Goal: Transaction & Acquisition: Purchase product/service

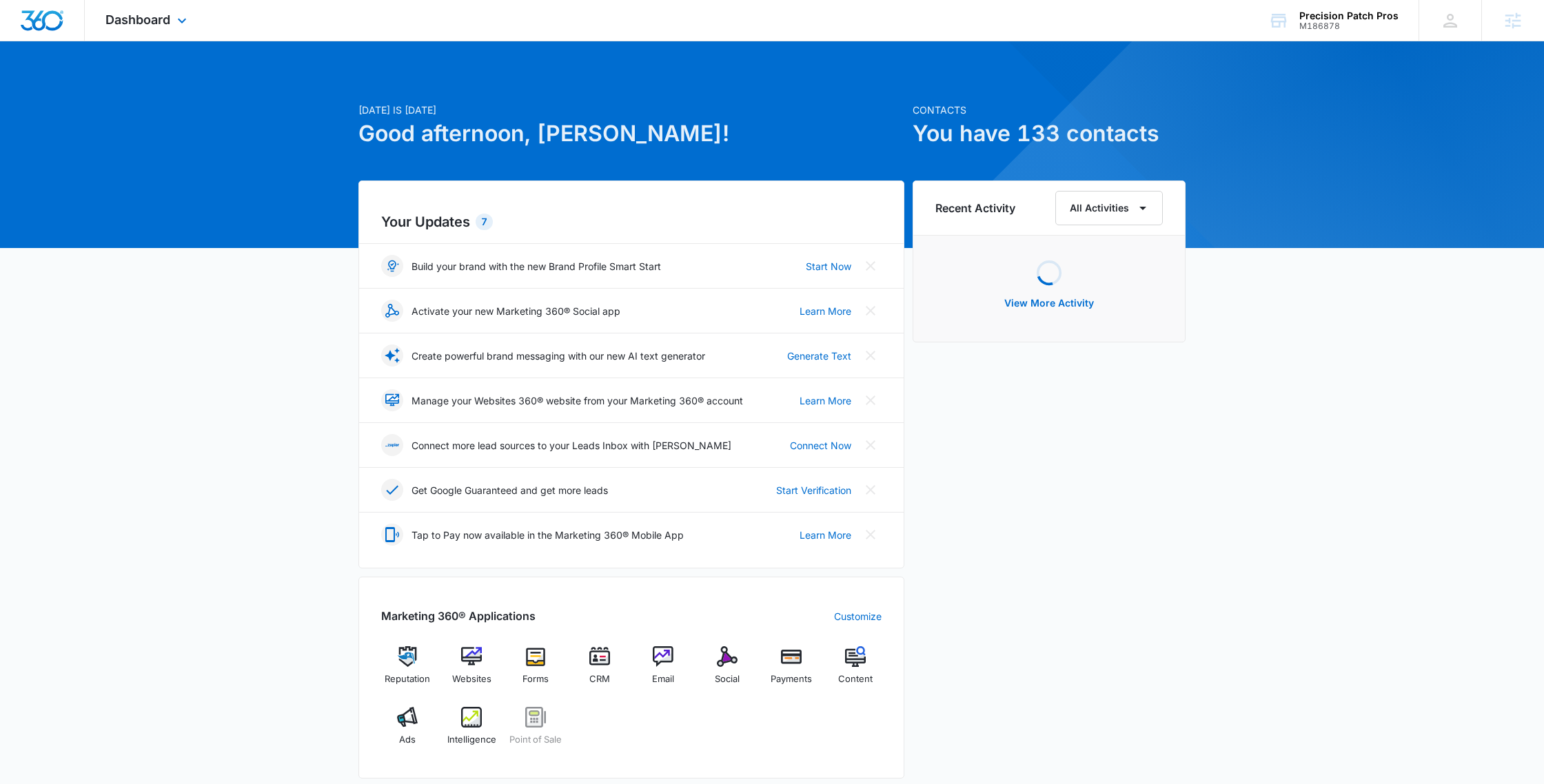
drag, startPoint x: 157, startPoint y: 10, endPoint x: 211, endPoint y: 112, distance: 115.4
click at [157, 10] on div "Dashboard Apps Reputation Websites Forms CRM Email Social Payments POS Content …" at bounding box center [148, 20] width 126 height 40
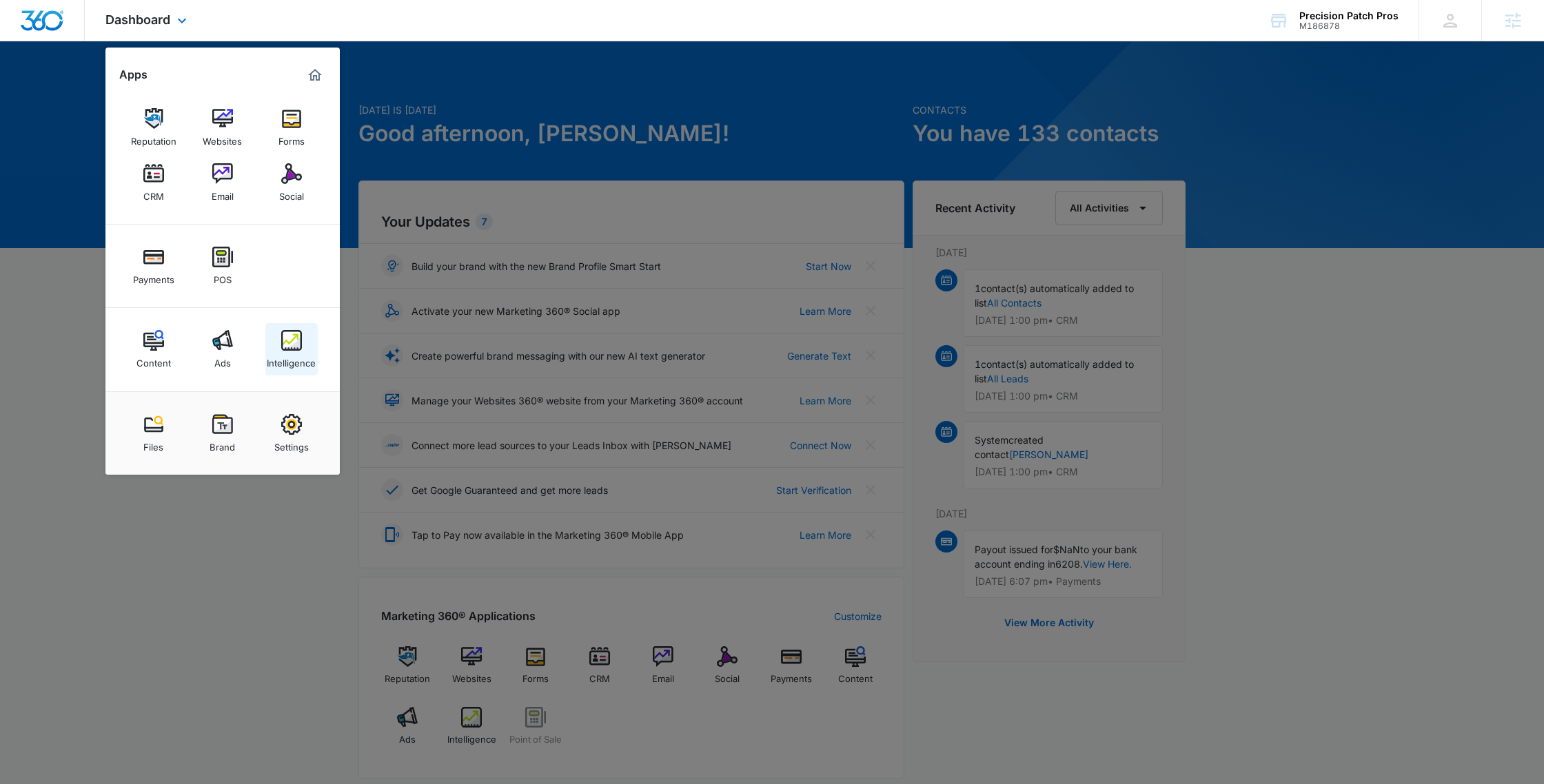
click at [306, 359] on div "Intelligence" at bounding box center [291, 359] width 49 height 18
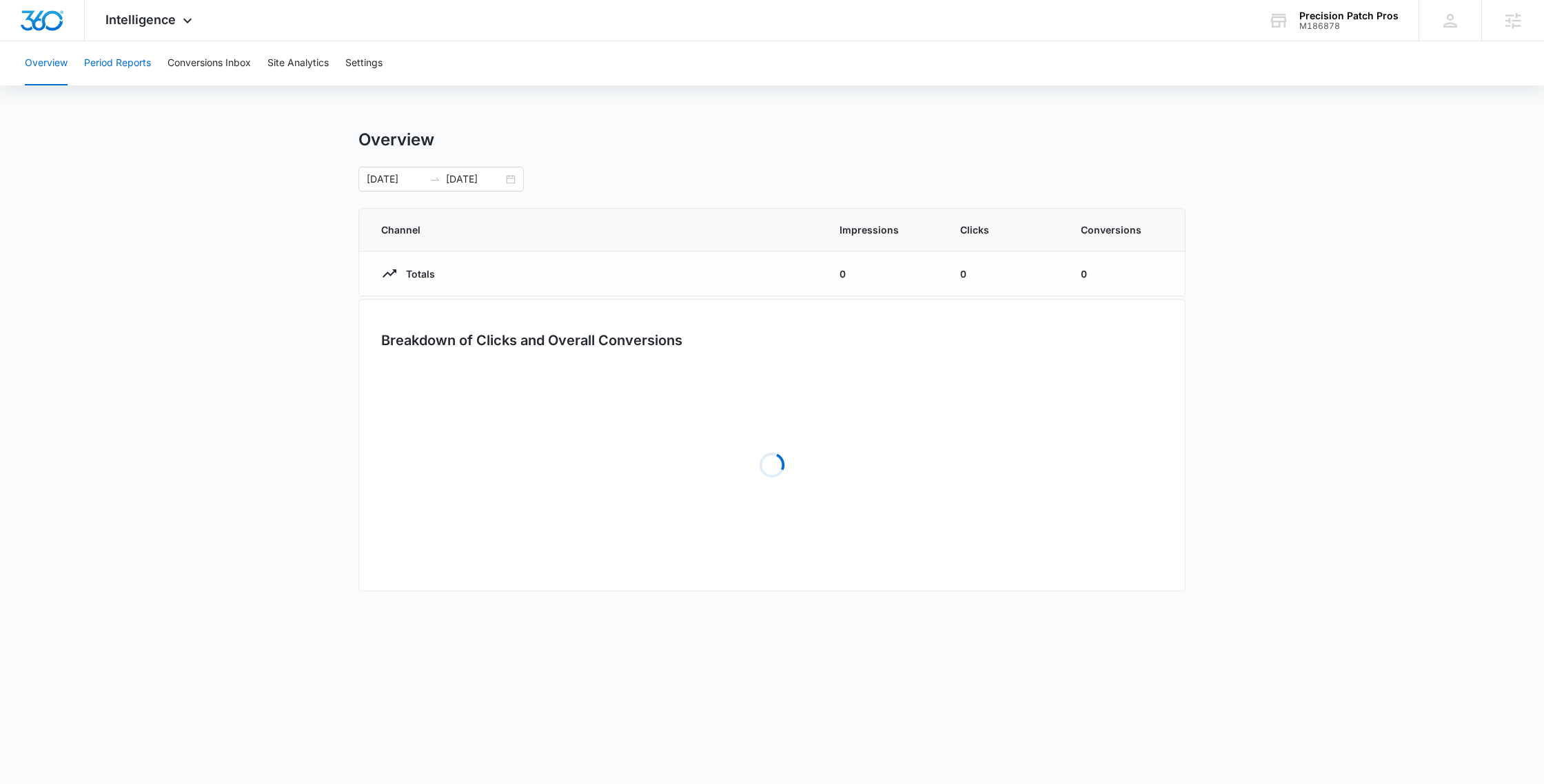
click at [142, 73] on button "Period Reports" at bounding box center [117, 63] width 67 height 44
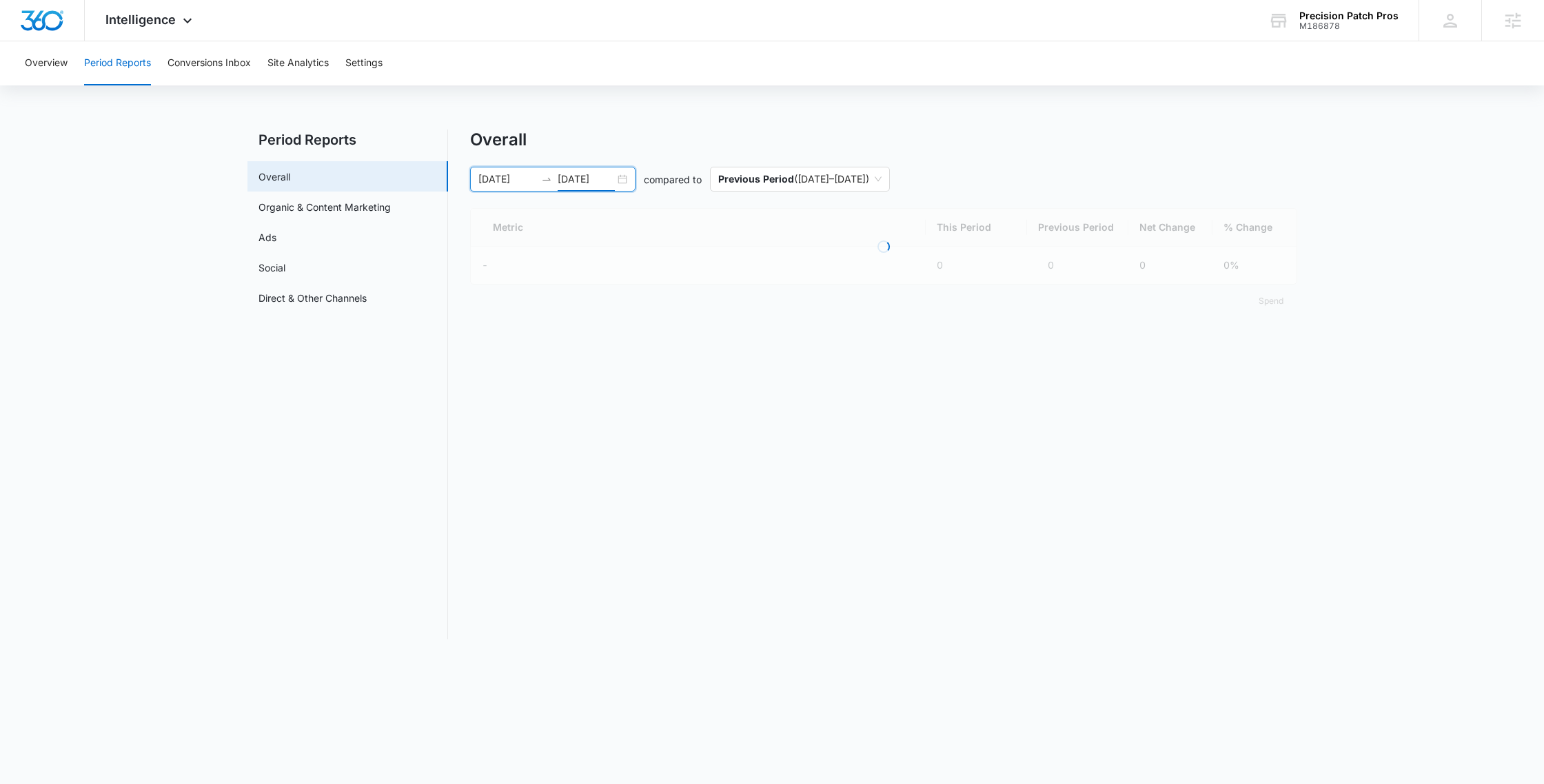
click at [610, 172] on input "07/14/2025" at bounding box center [586, 179] width 57 height 15
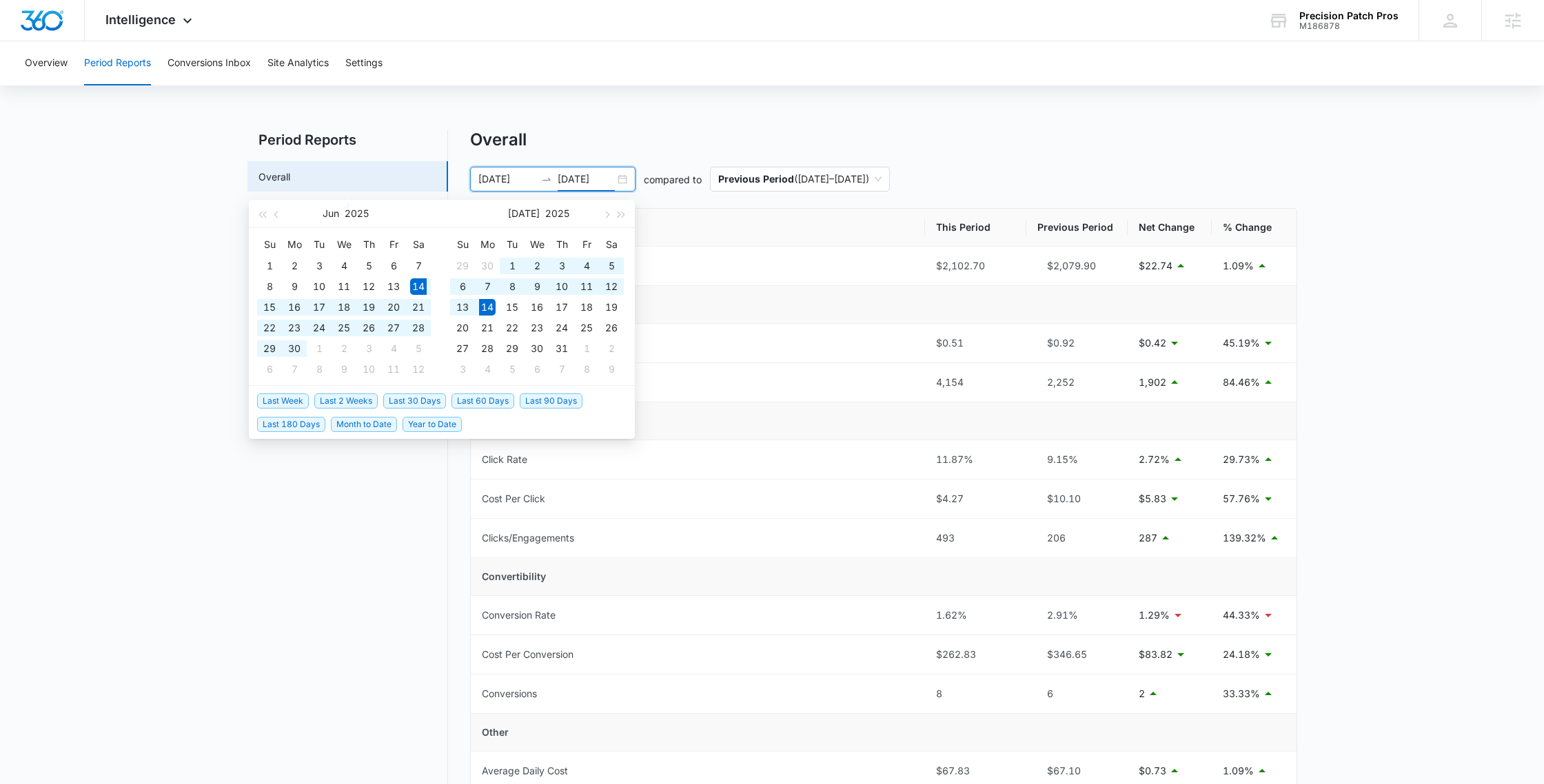
type input "07/14/2025"
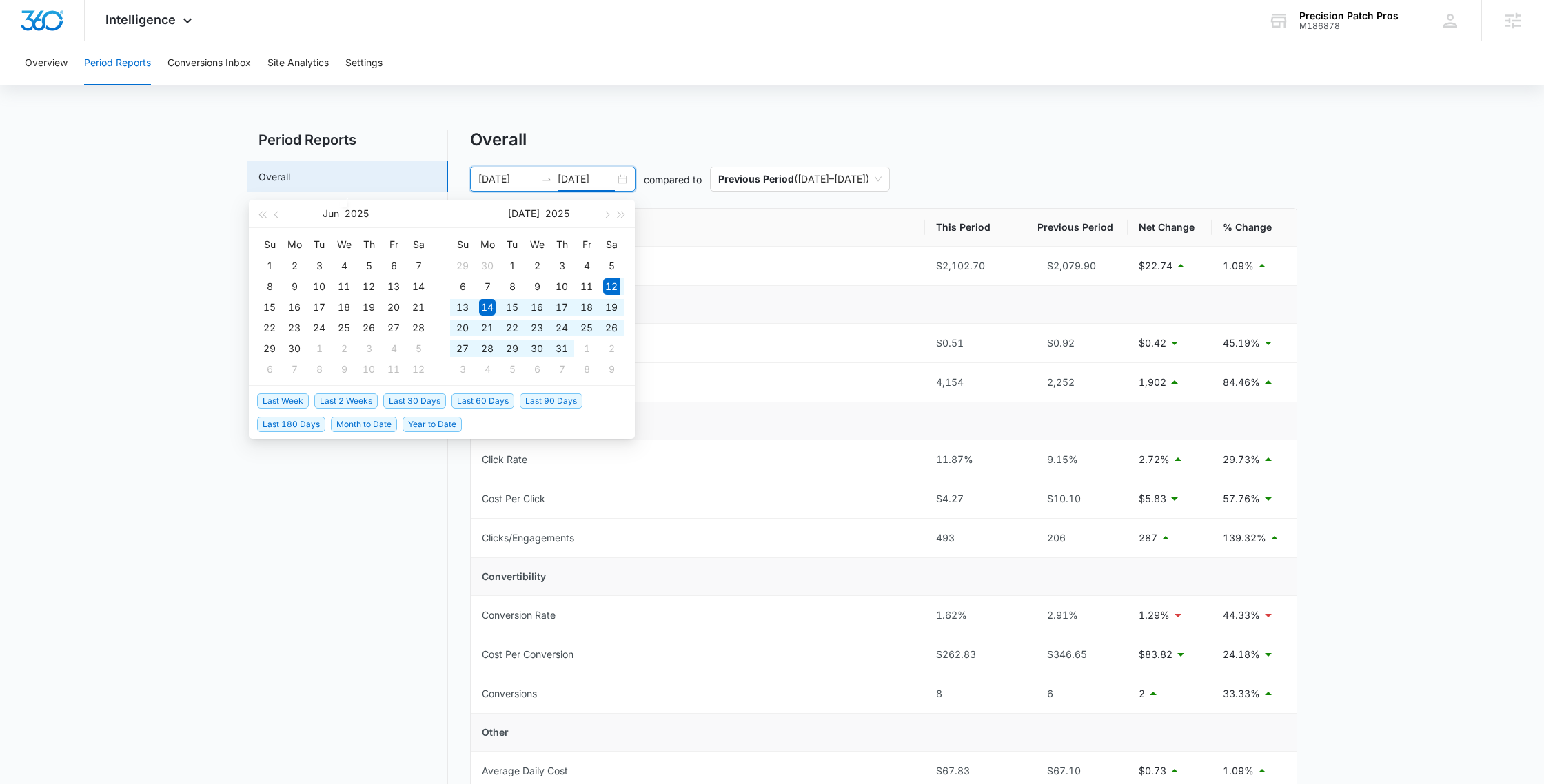
drag, startPoint x: 424, startPoint y: 396, endPoint x: 452, endPoint y: 389, distance: 28.9
click at [425, 396] on span "Last 30 Days" at bounding box center [414, 400] width 63 height 15
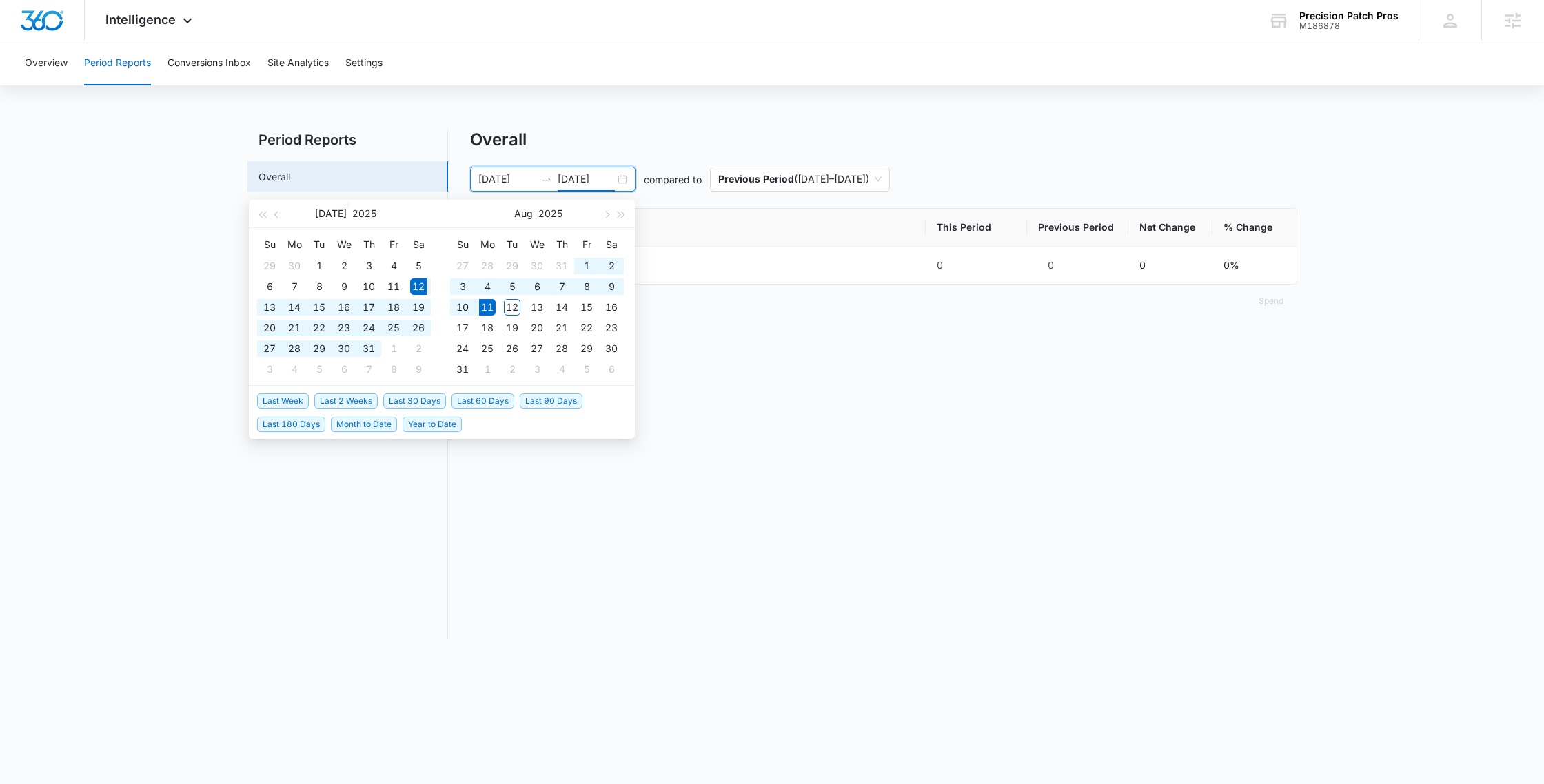
type input "07/12/2025"
type input "08/11/2025"
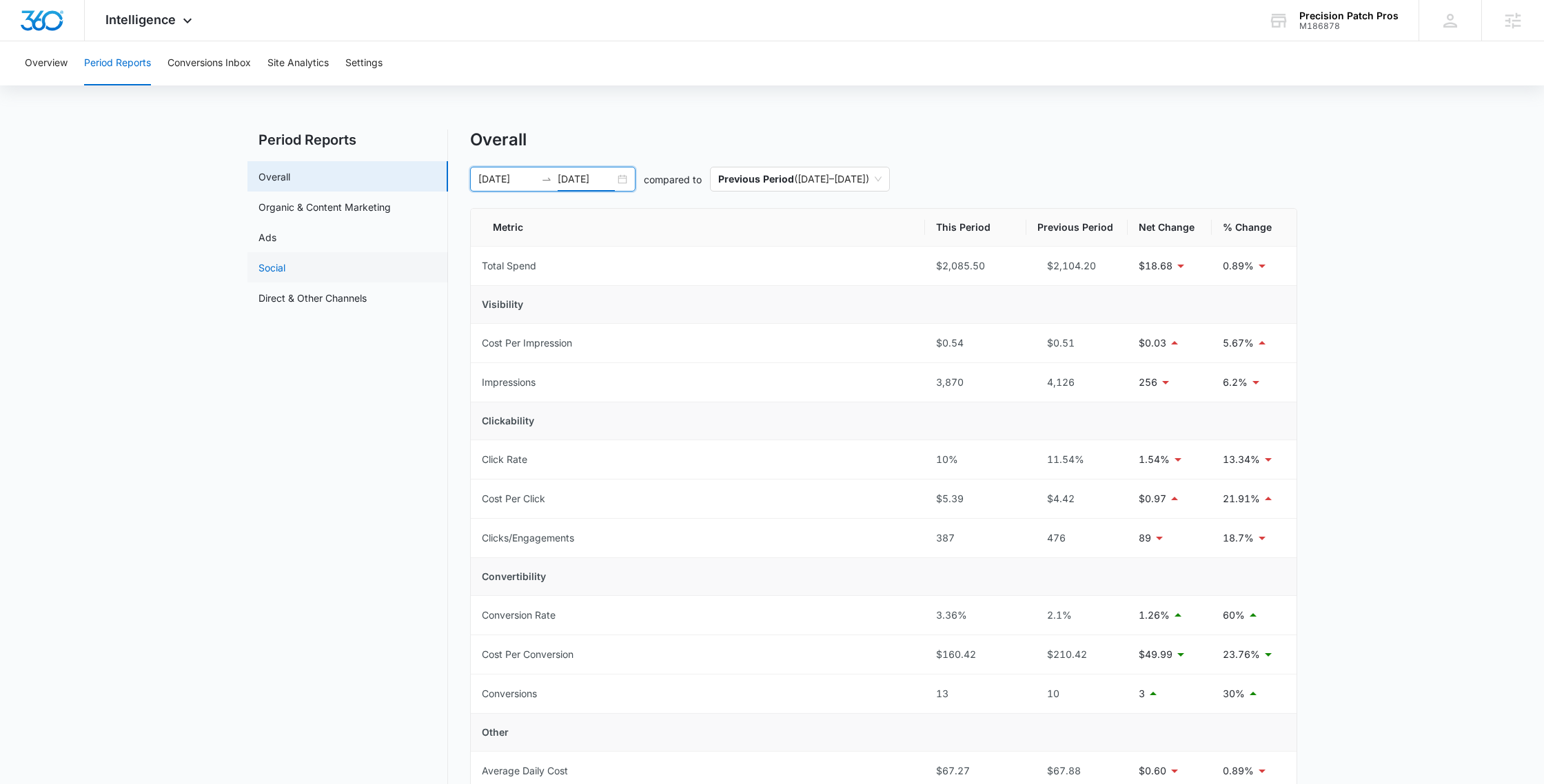
click at [285, 260] on link "Social" at bounding box center [272, 268] width 27 height 15
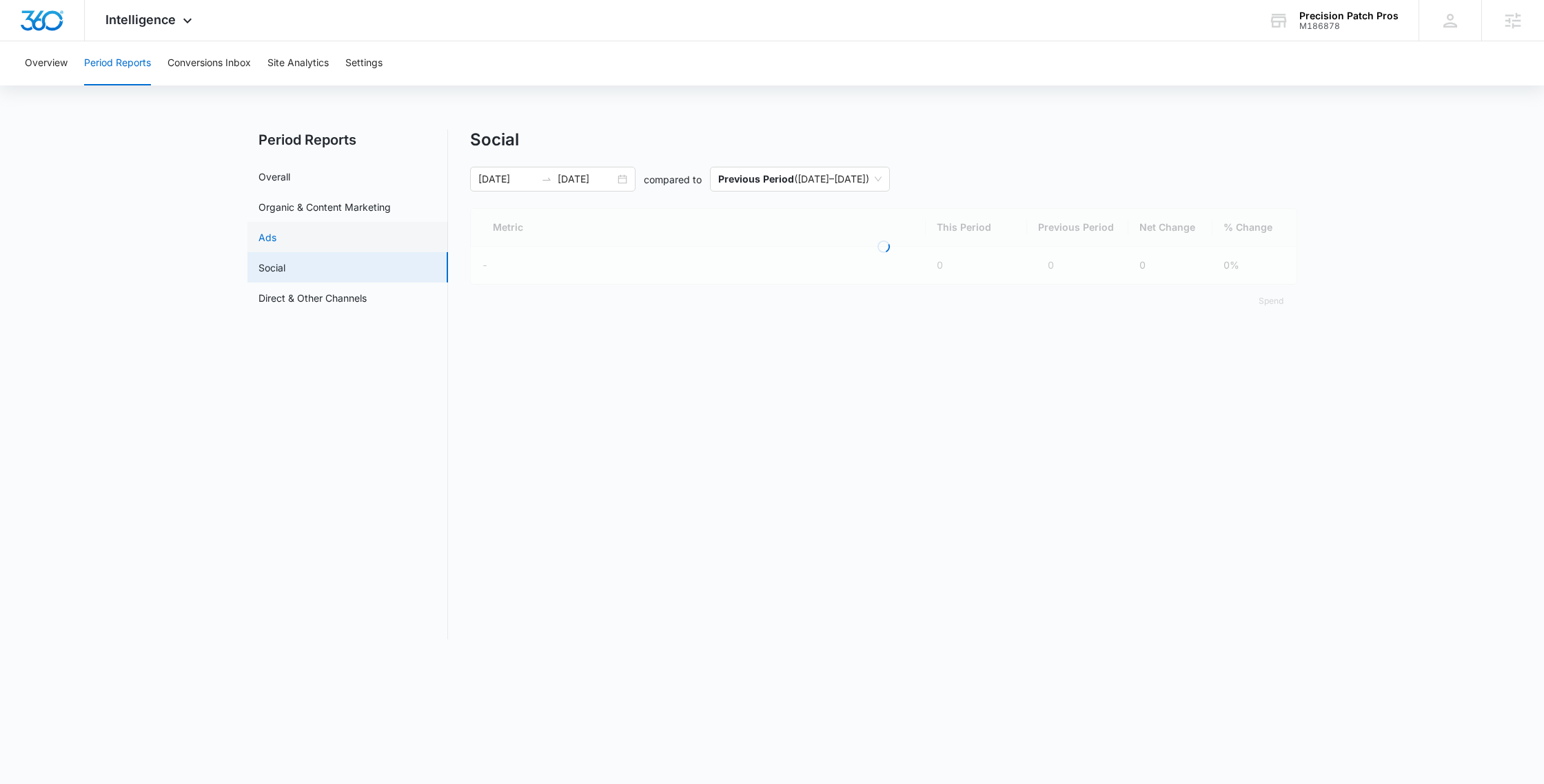
click at [277, 243] on link "Ads" at bounding box center [268, 238] width 18 height 15
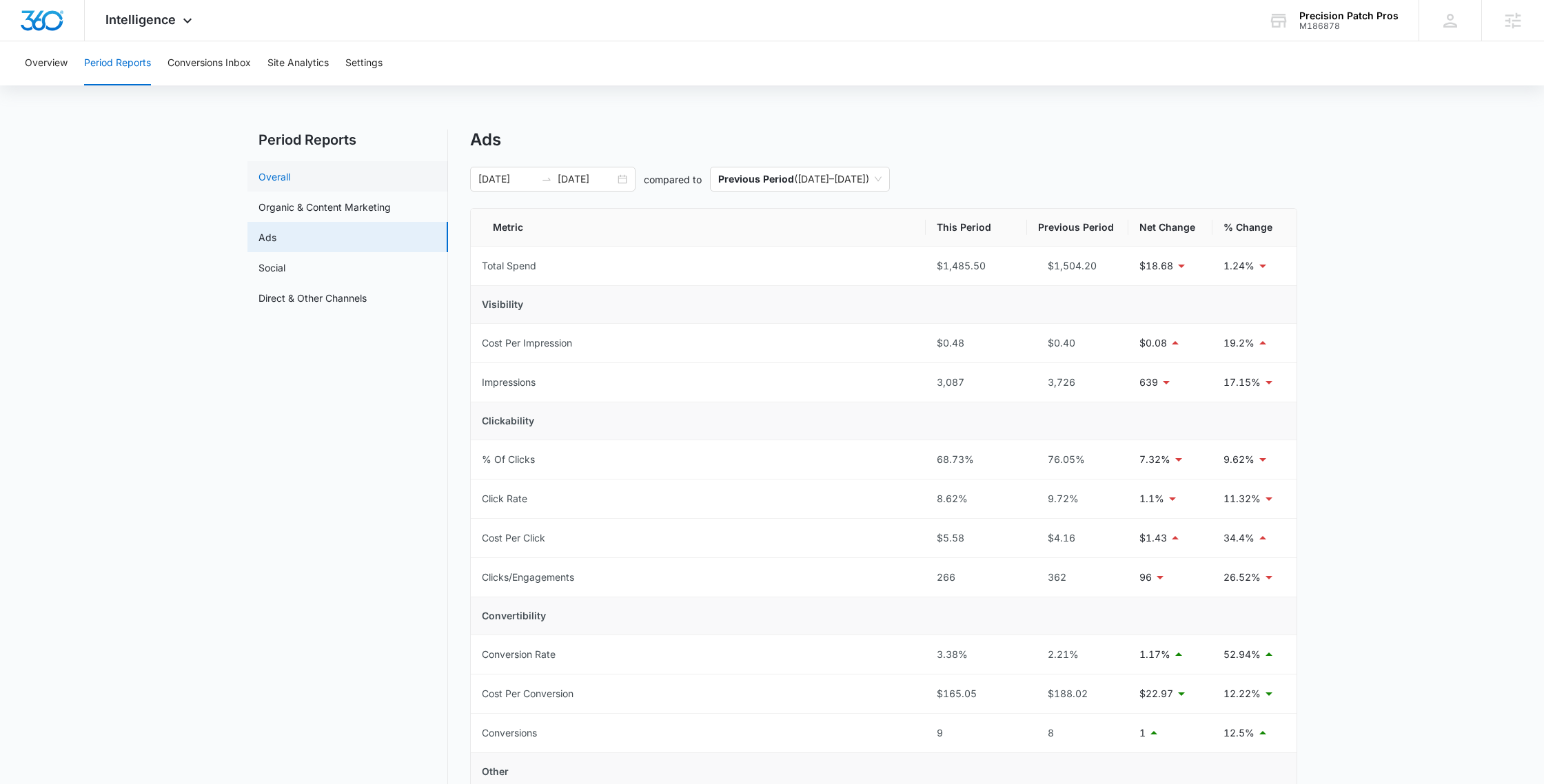
click at [290, 174] on link "Overall" at bounding box center [274, 176] width 31 height 15
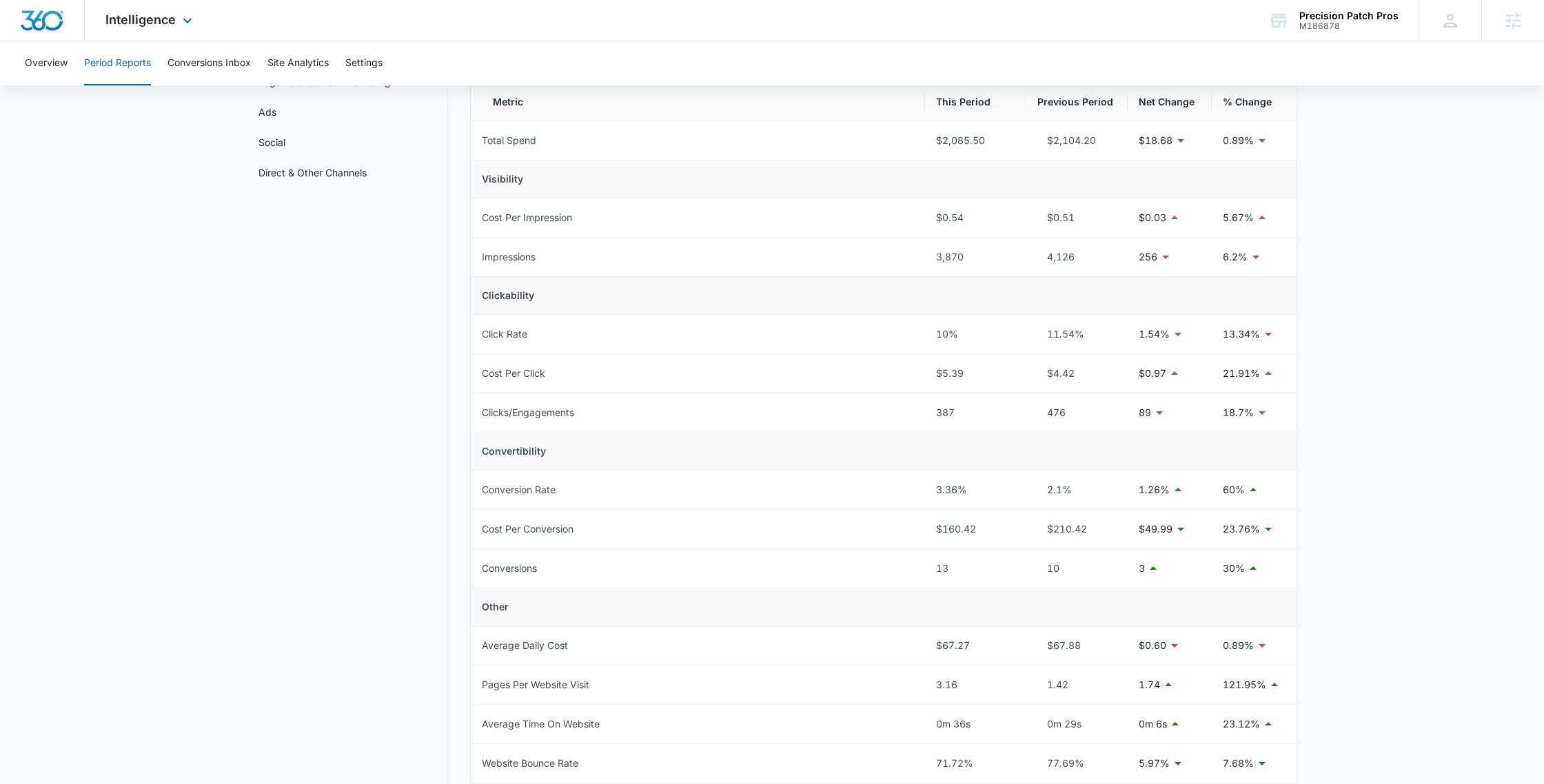
scroll to position [124, 0]
click at [170, 24] on span "Intelligence" at bounding box center [140, 19] width 70 height 15
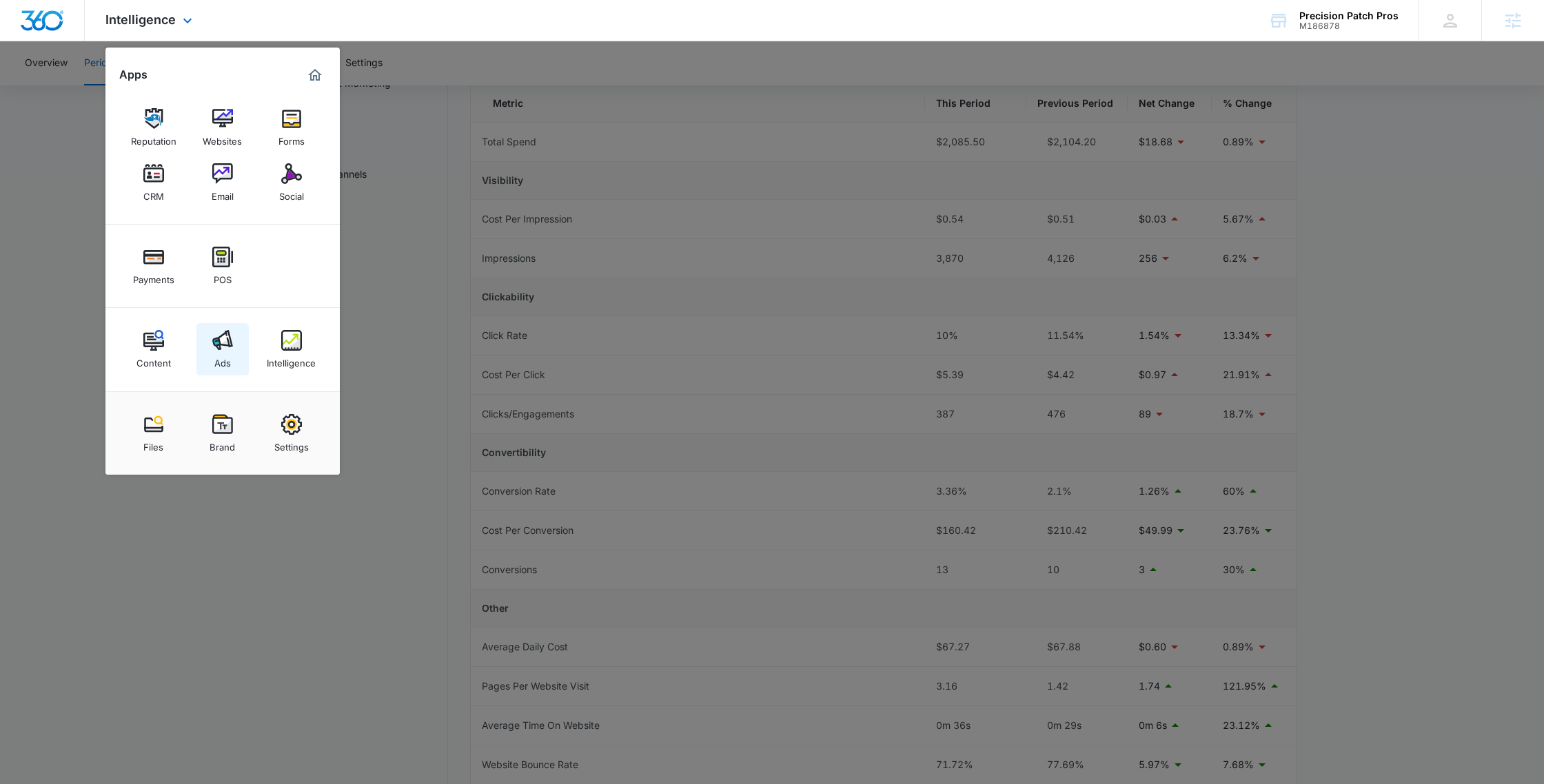
click at [204, 354] on link "Ads" at bounding box center [223, 349] width 52 height 52
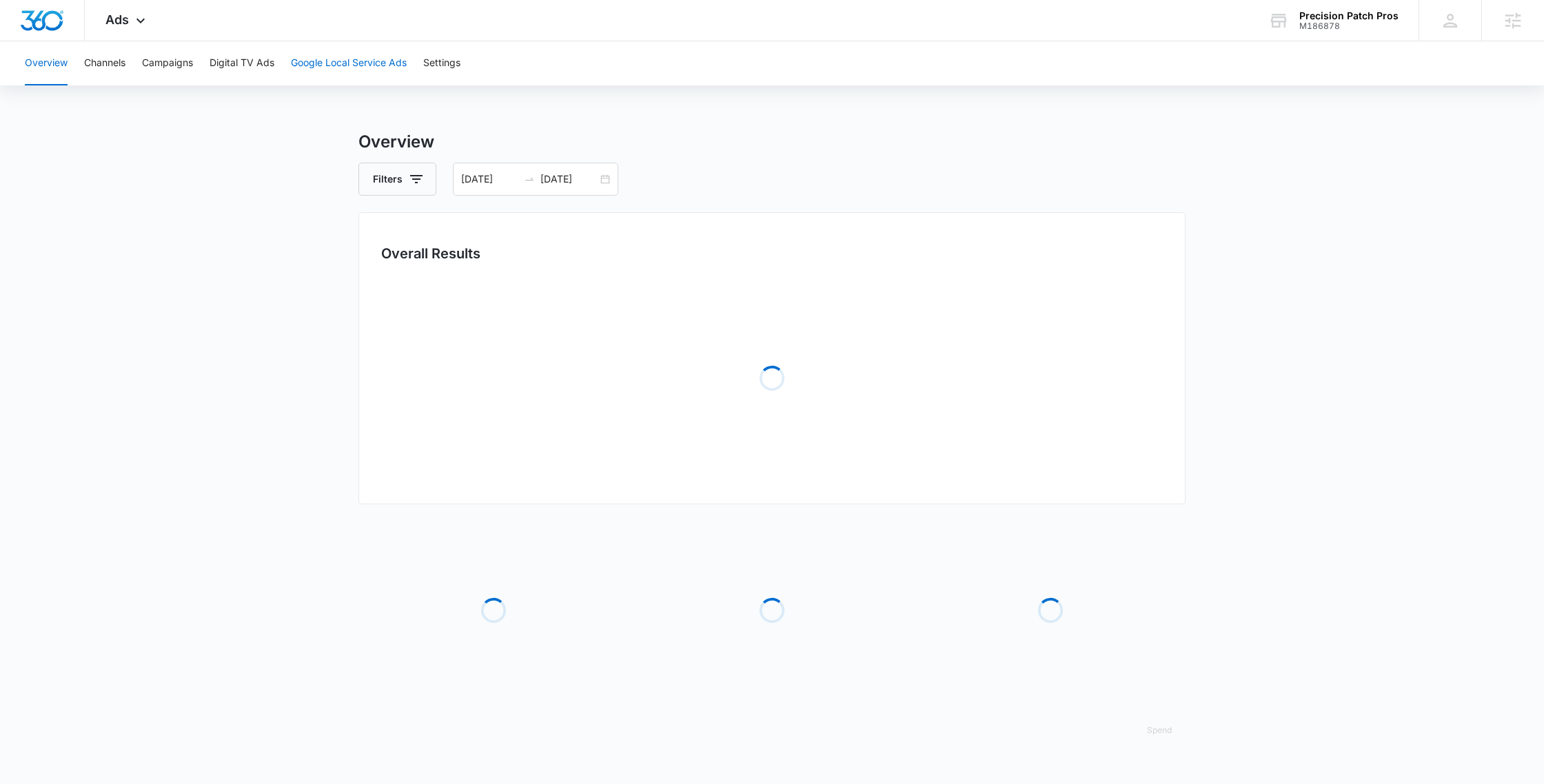
click at [326, 71] on button "Google Local Service Ads" at bounding box center [349, 63] width 116 height 44
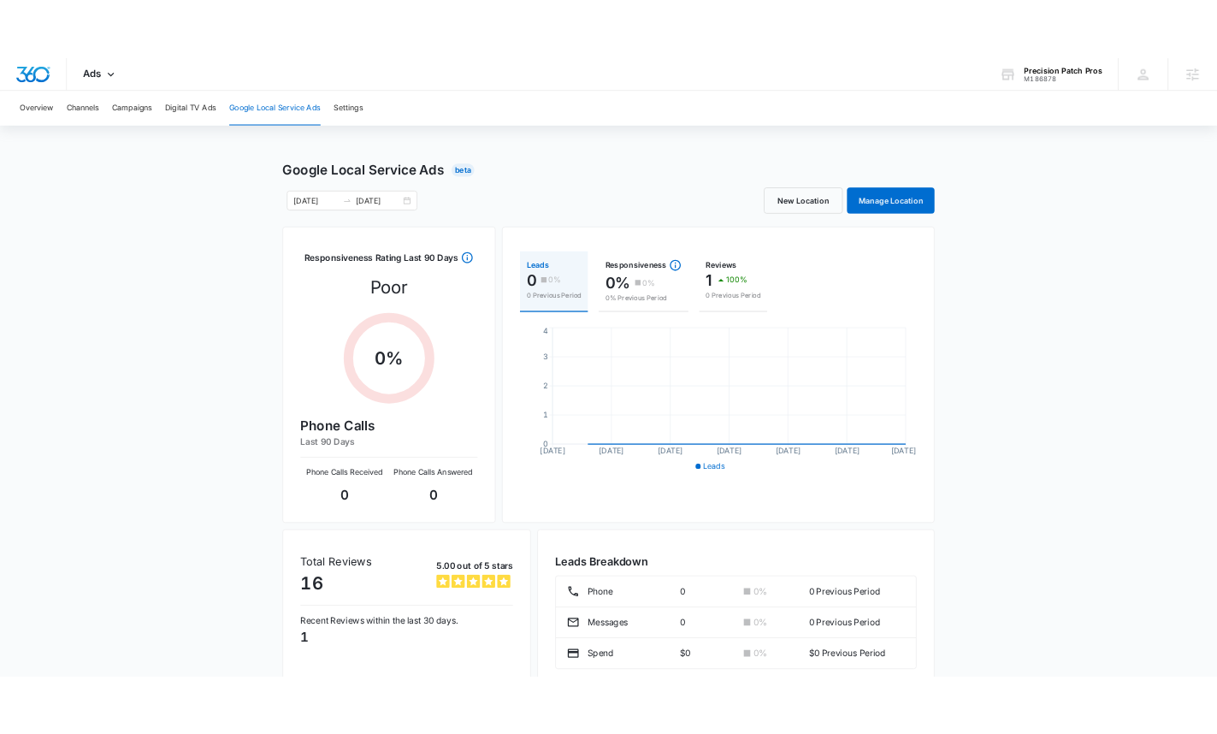
scroll to position [78, 0]
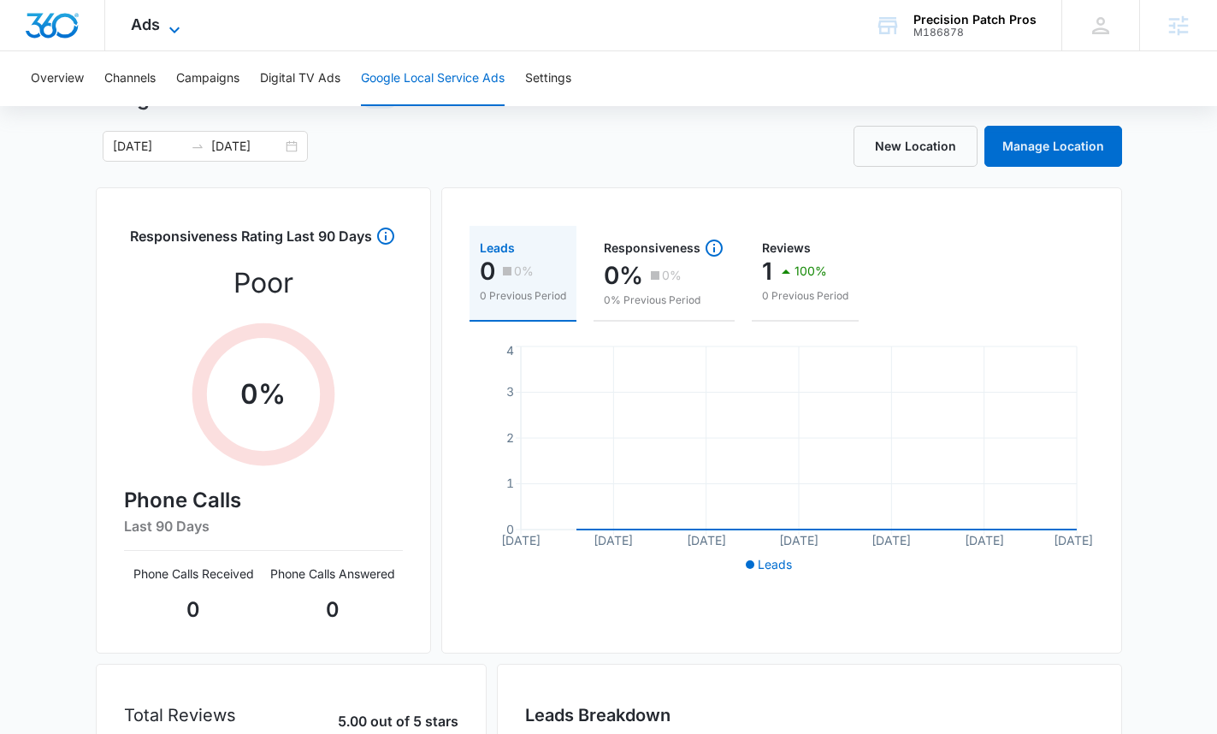
click at [176, 23] on icon at bounding box center [174, 30] width 21 height 21
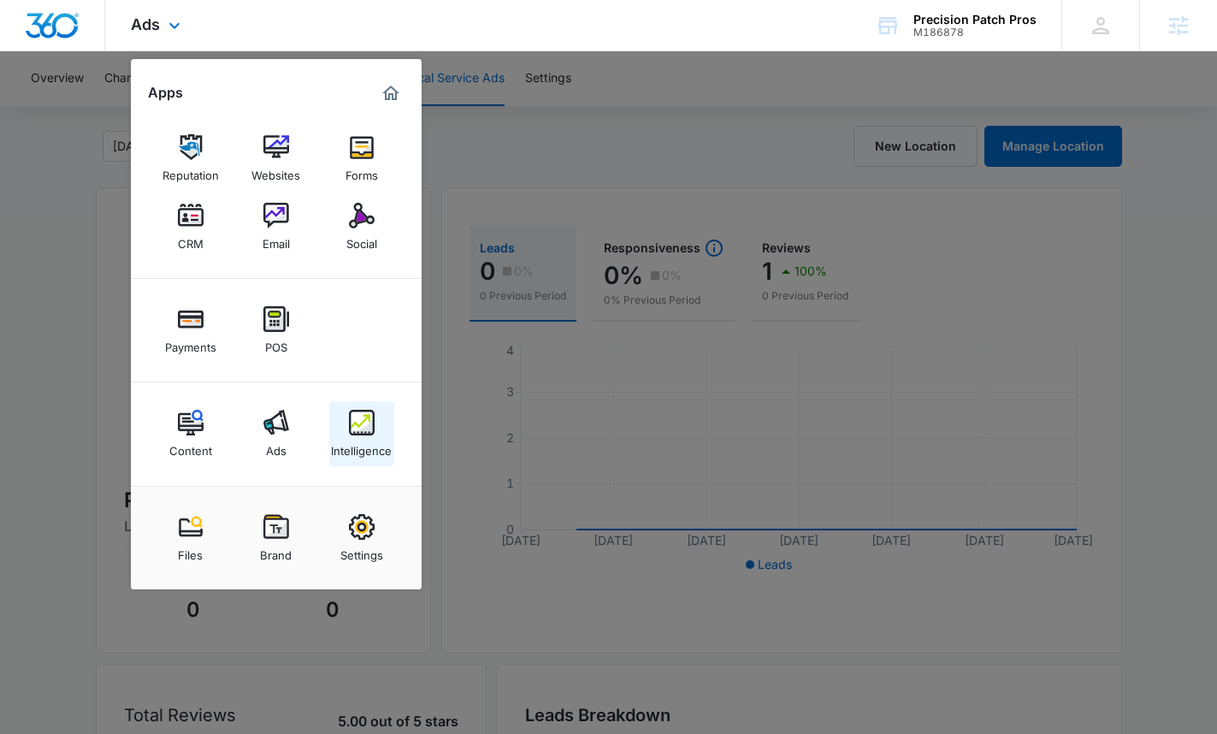
click at [347, 421] on link "Intelligence" at bounding box center [361, 433] width 65 height 65
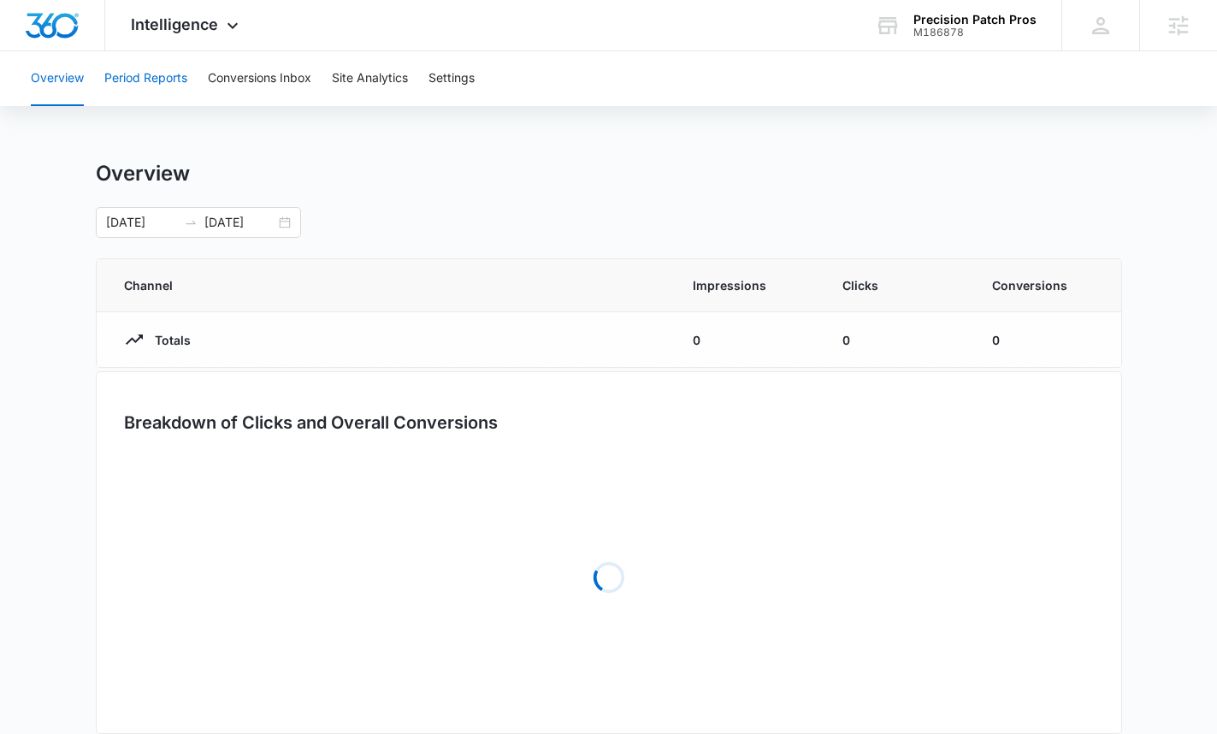
click at [117, 83] on button "Period Reports" at bounding box center [145, 78] width 83 height 55
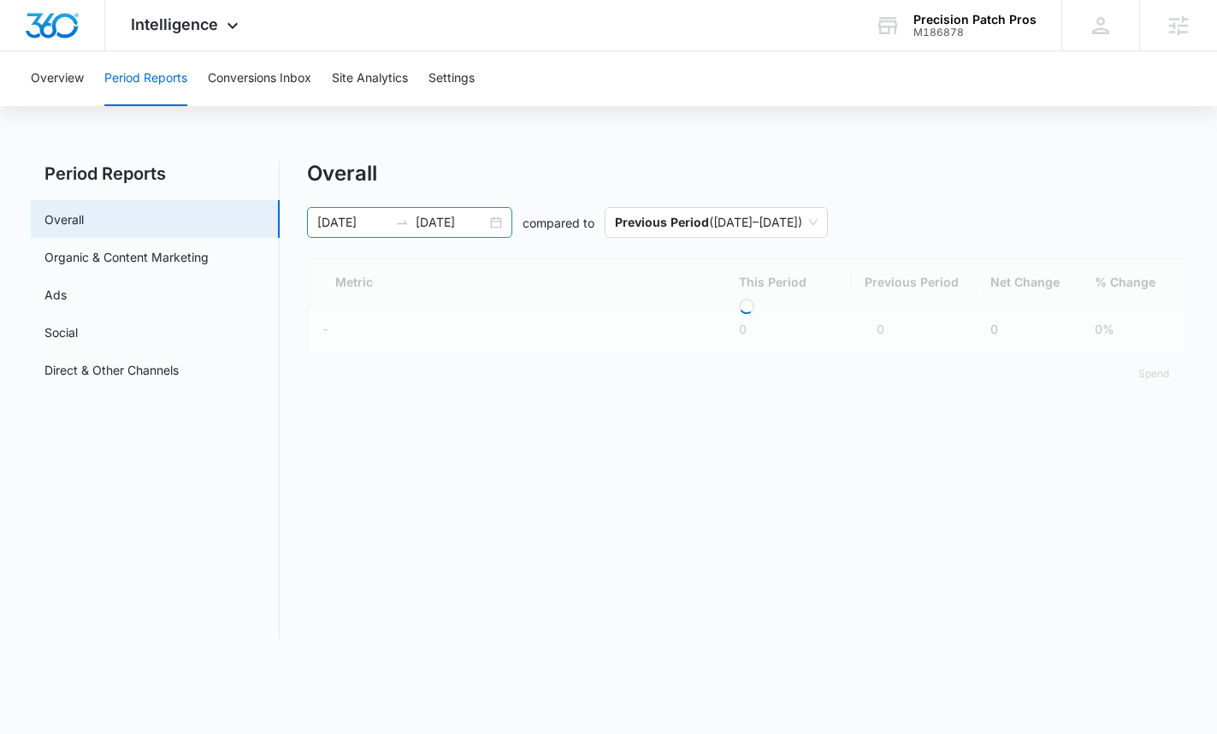
click at [454, 235] on div "07/12/2025 08/11/2025" at bounding box center [409, 222] width 205 height 31
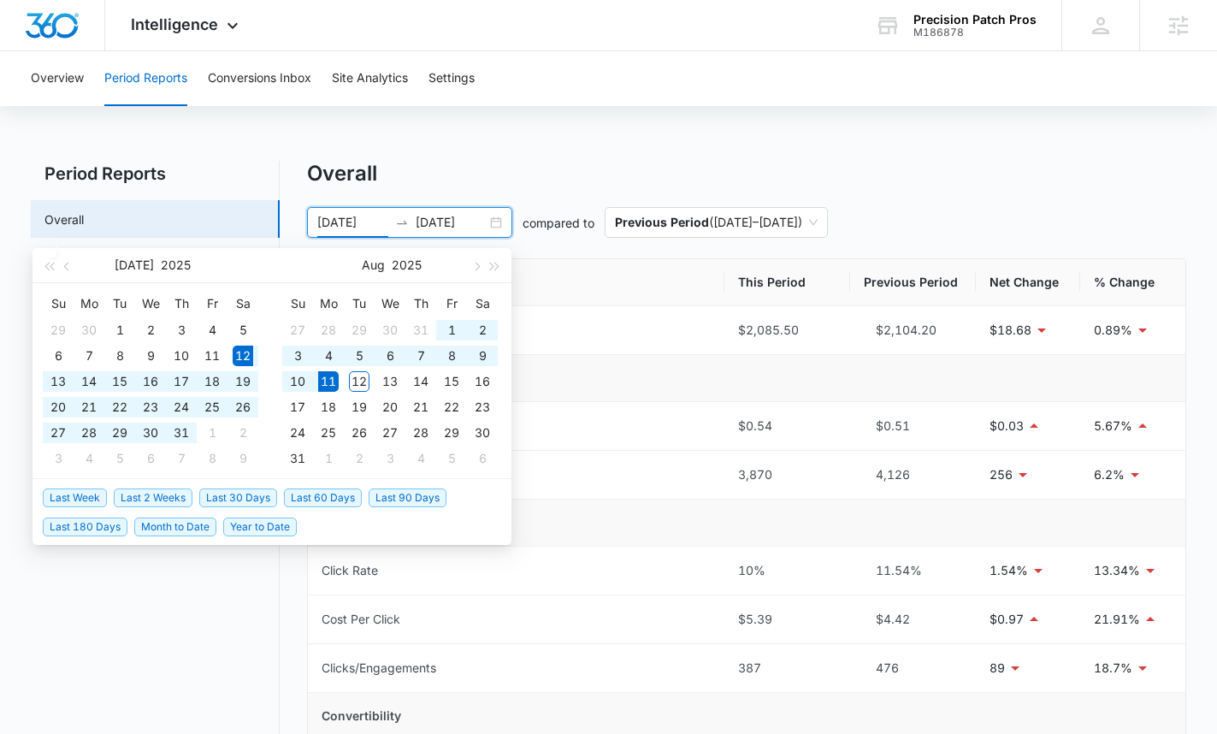
type input "07/12/2025"
drag, startPoint x: 262, startPoint y: 501, endPoint x: 285, endPoint y: 499, distance: 23.1
click at [262, 501] on span "Last 30 Days" at bounding box center [238, 497] width 78 height 19
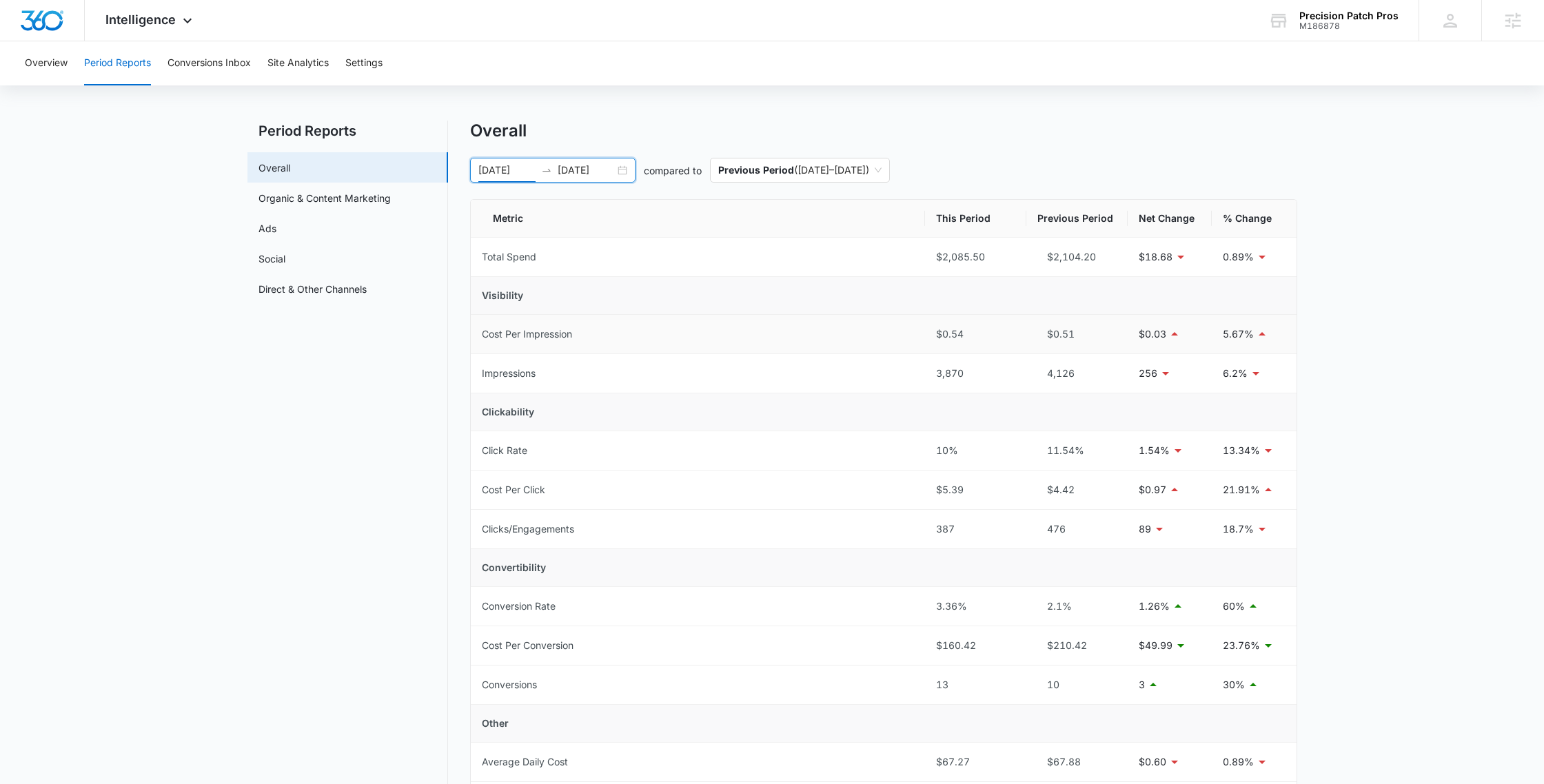
scroll to position [10, 0]
click at [589, 178] on div "07/12/2025 08/11/2025" at bounding box center [552, 169] width 165 height 25
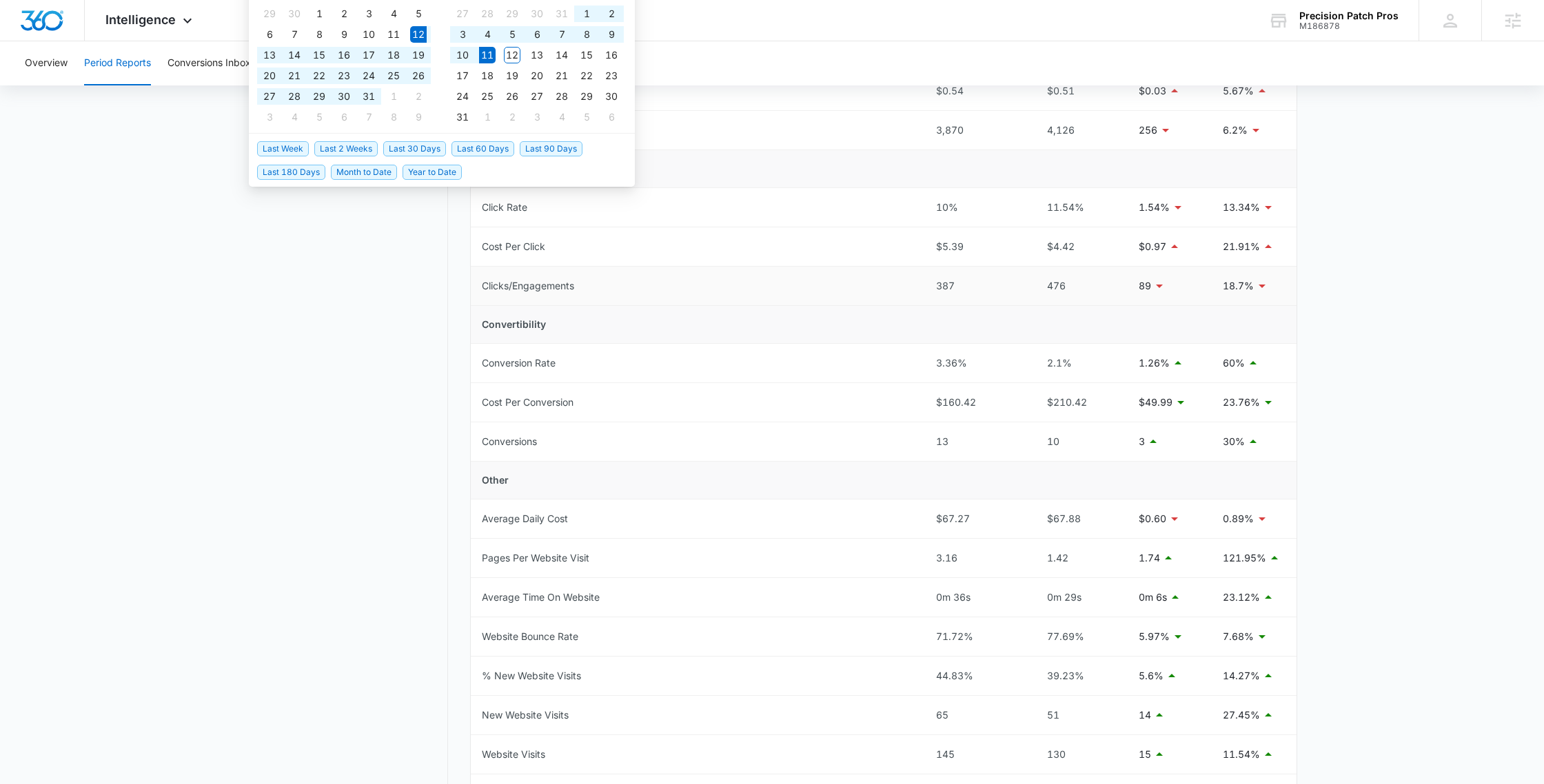
scroll to position [254, 0]
click at [1373, 409] on main "Period Reports Overall Organic & Content Marketing Ads Social Direct & Other Ch…" at bounding box center [772, 415] width 1544 height 1078
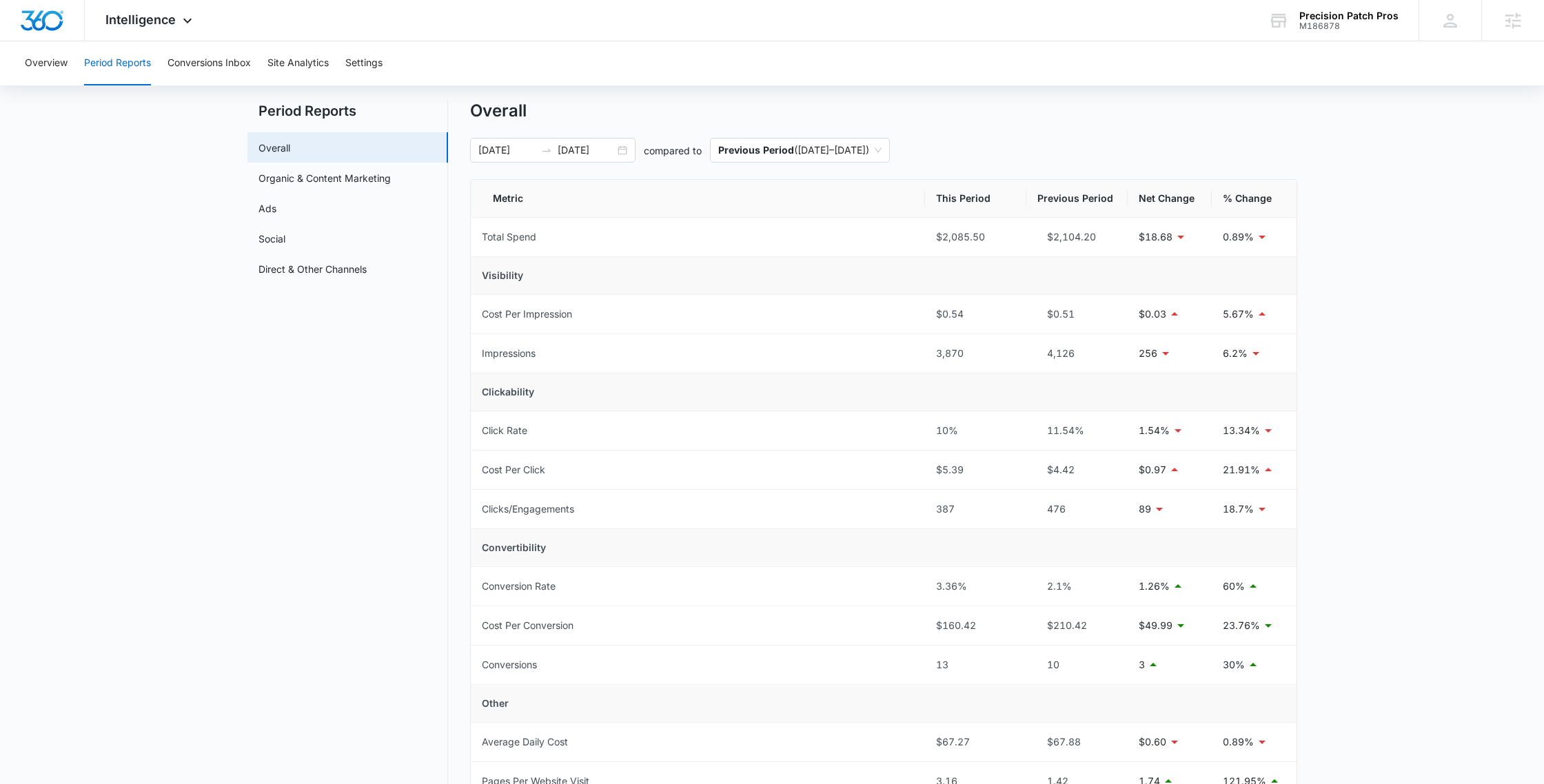
scroll to position [0, 0]
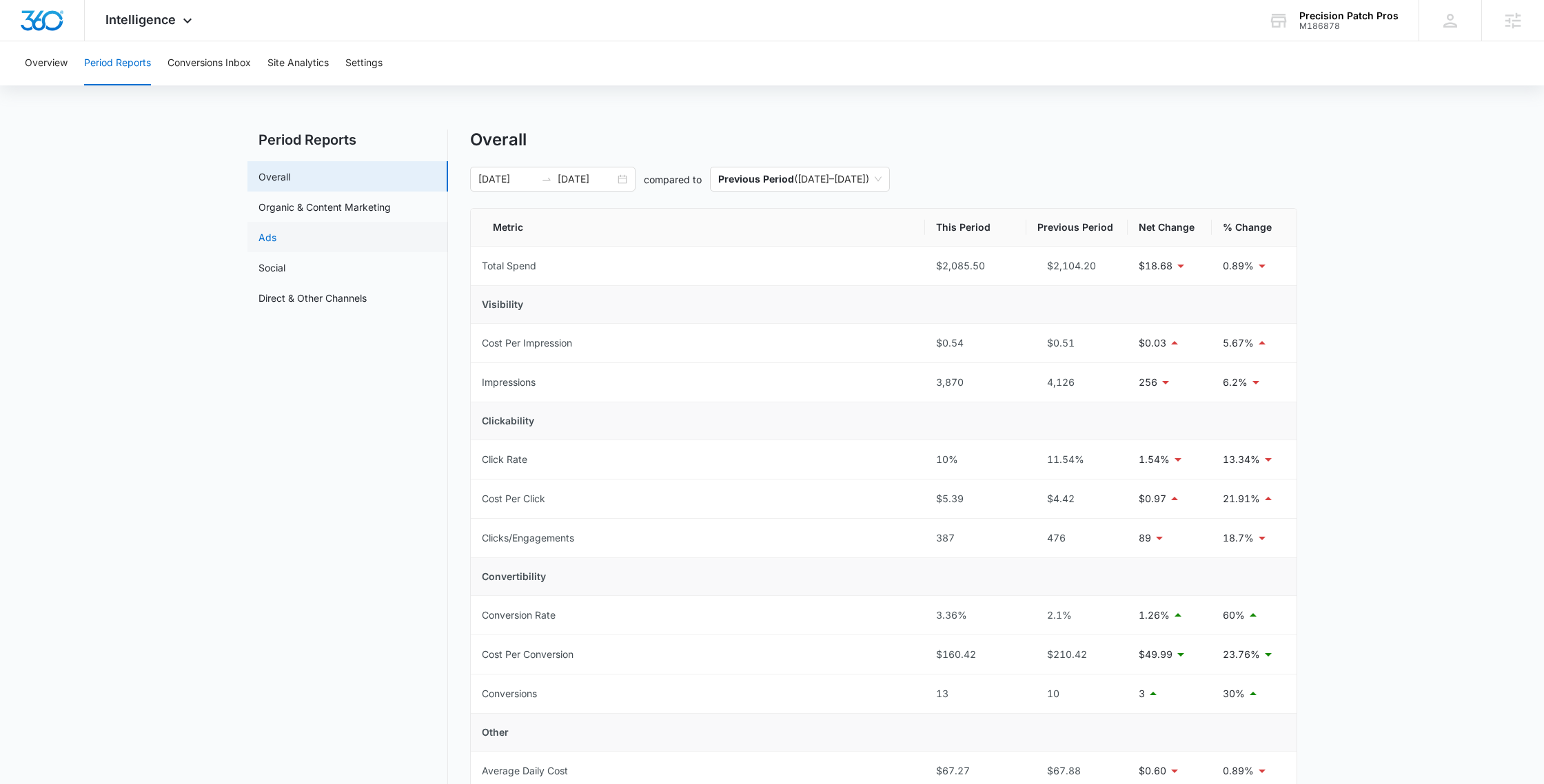
click at [277, 240] on link "Ads" at bounding box center [268, 238] width 18 height 15
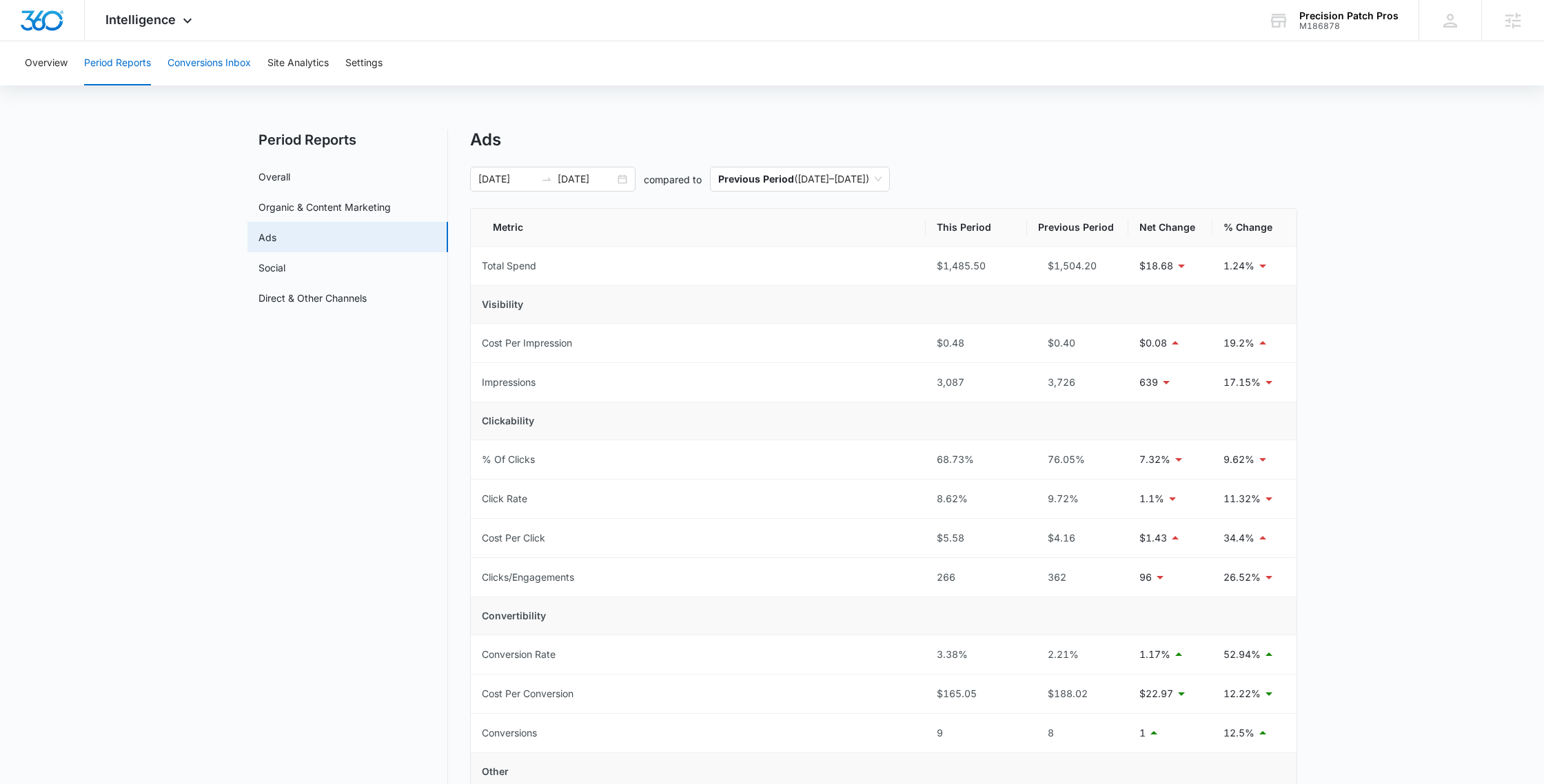
click at [219, 65] on button "Conversions Inbox" at bounding box center [209, 63] width 83 height 44
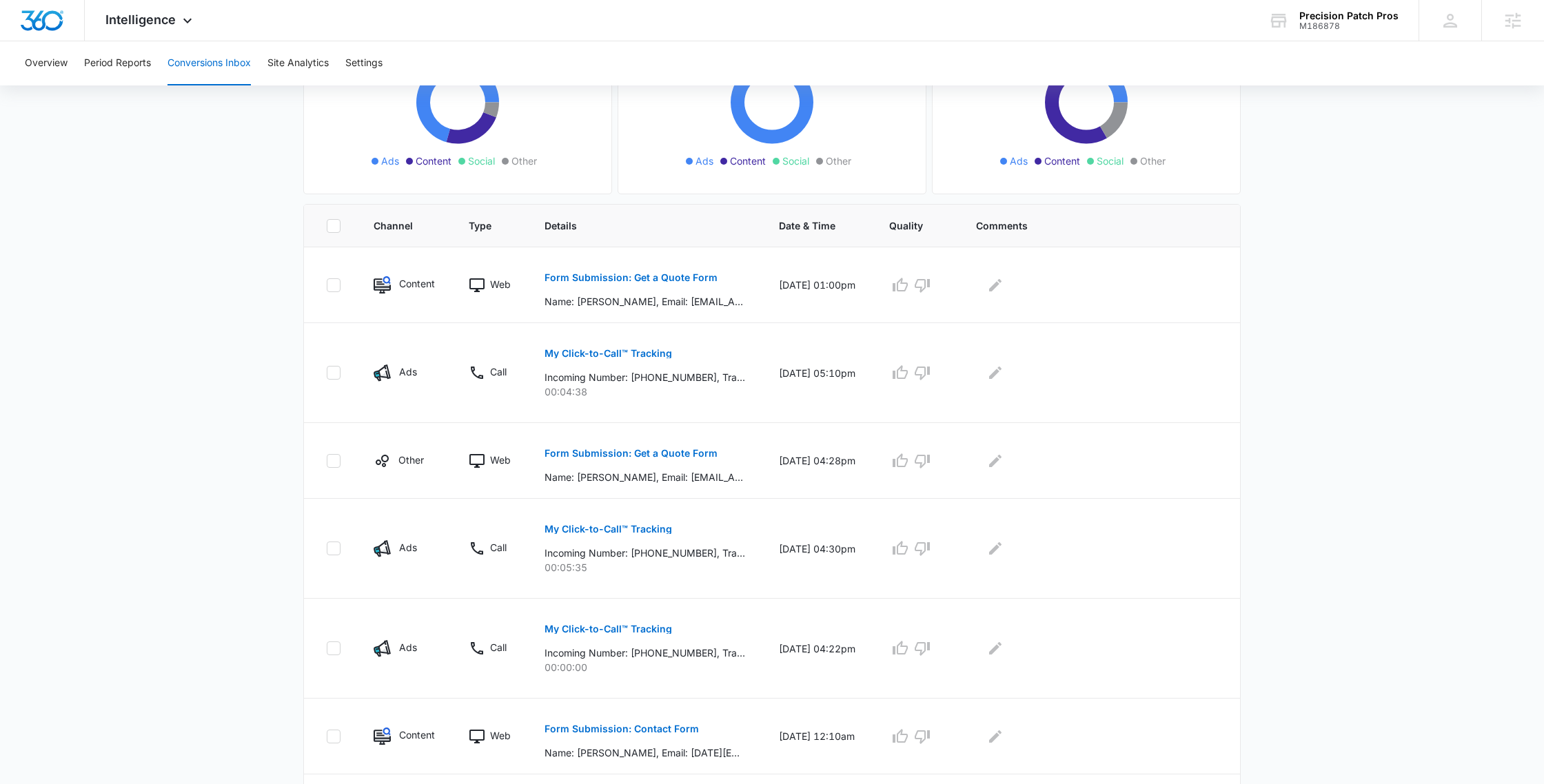
scroll to position [201, 0]
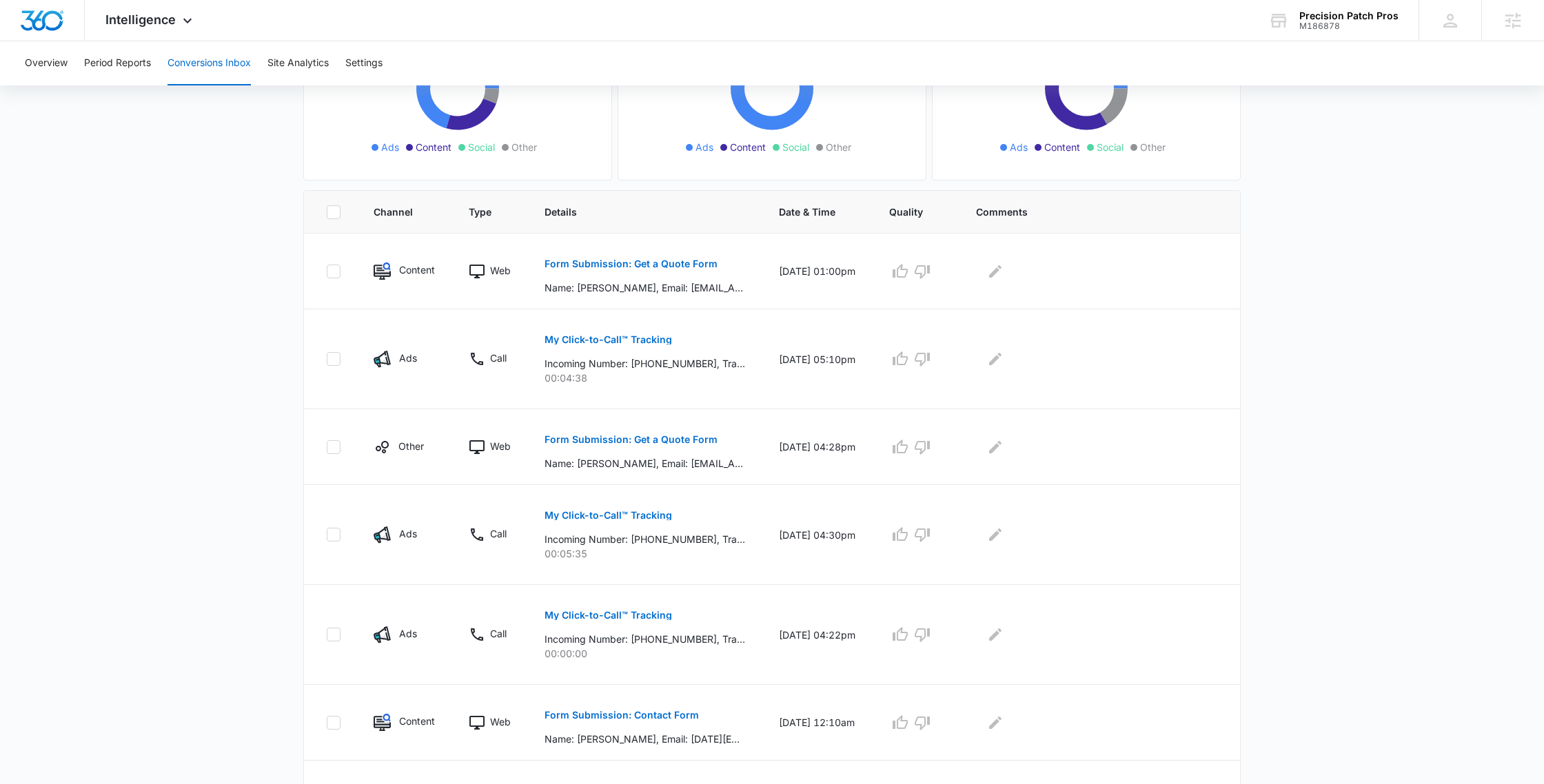
click at [663, 268] on button "Form Submission: Get a Quote Form" at bounding box center [631, 263] width 173 height 33
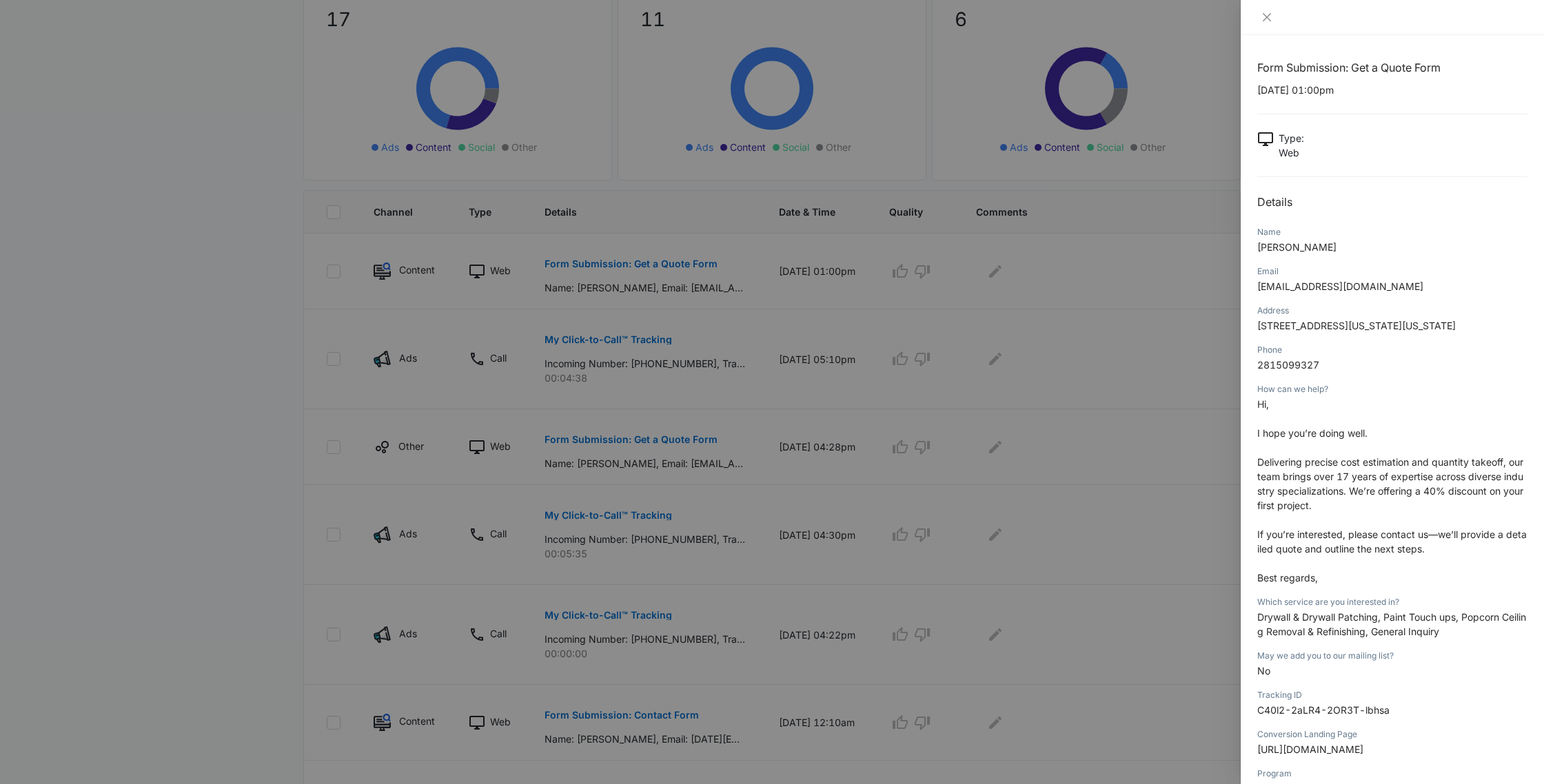
click at [674, 283] on div at bounding box center [772, 392] width 1544 height 784
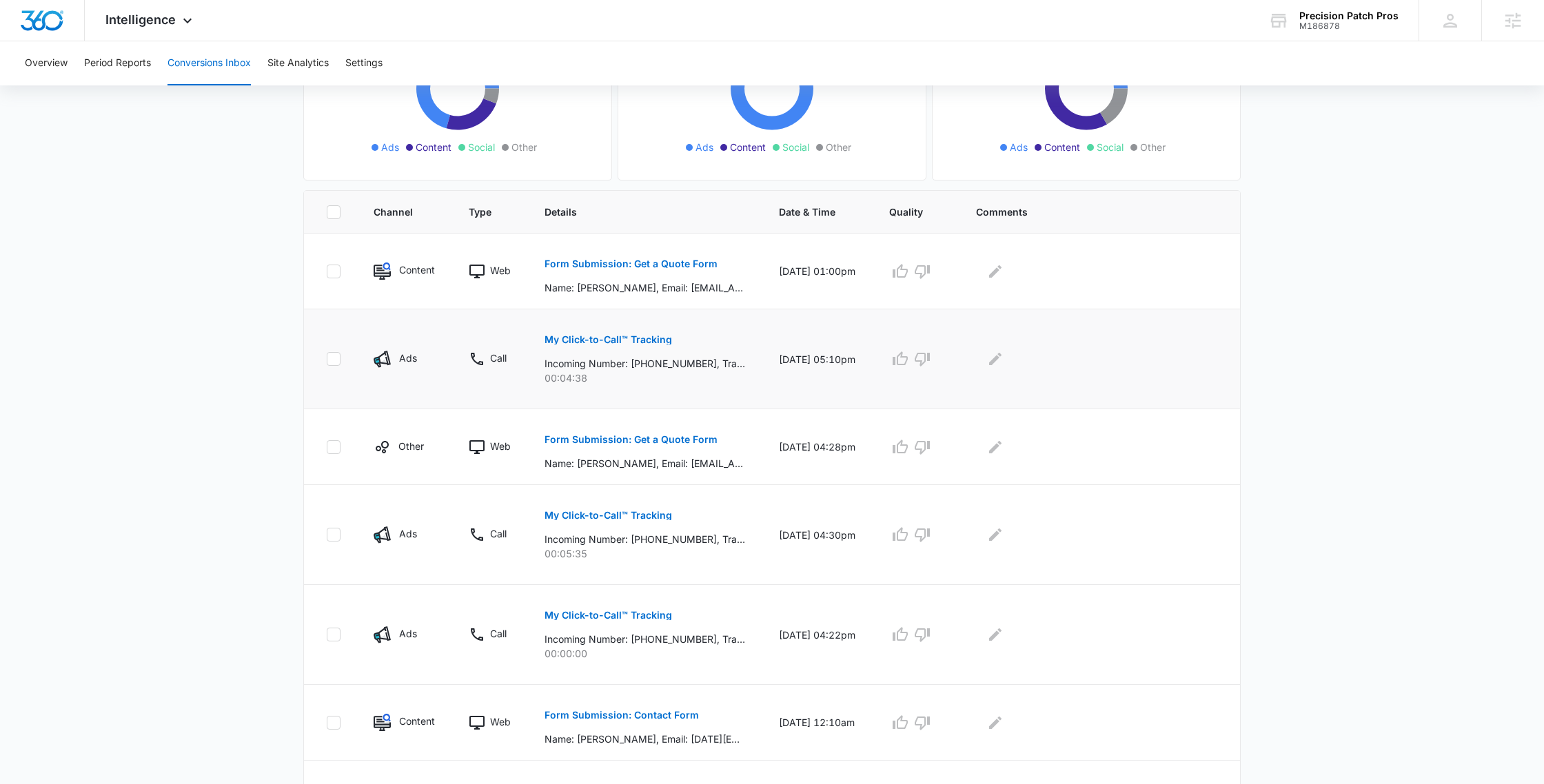
click at [647, 329] on button "My Click-to-Call™ Tracking" at bounding box center [608, 339] width 127 height 33
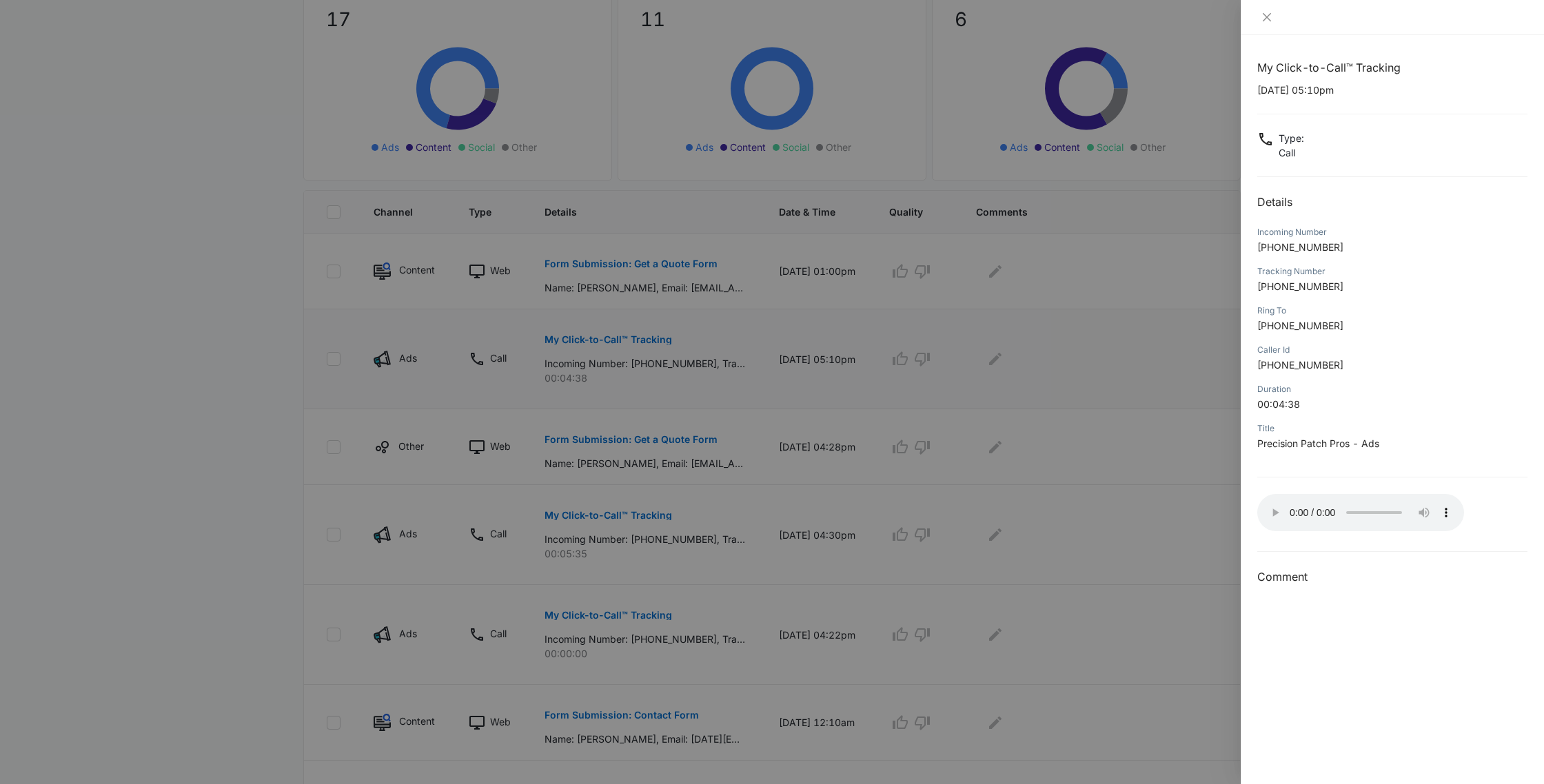
click at [647, 329] on div at bounding box center [772, 392] width 1544 height 784
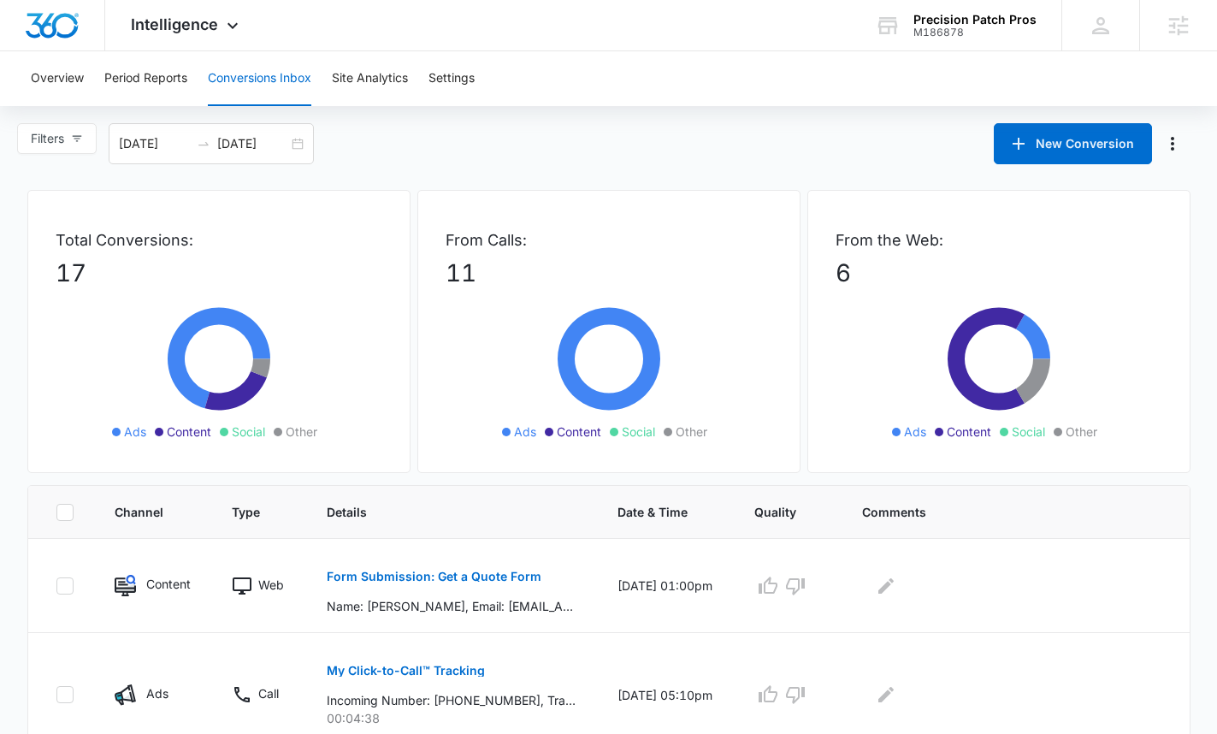
scroll to position [9, 0]
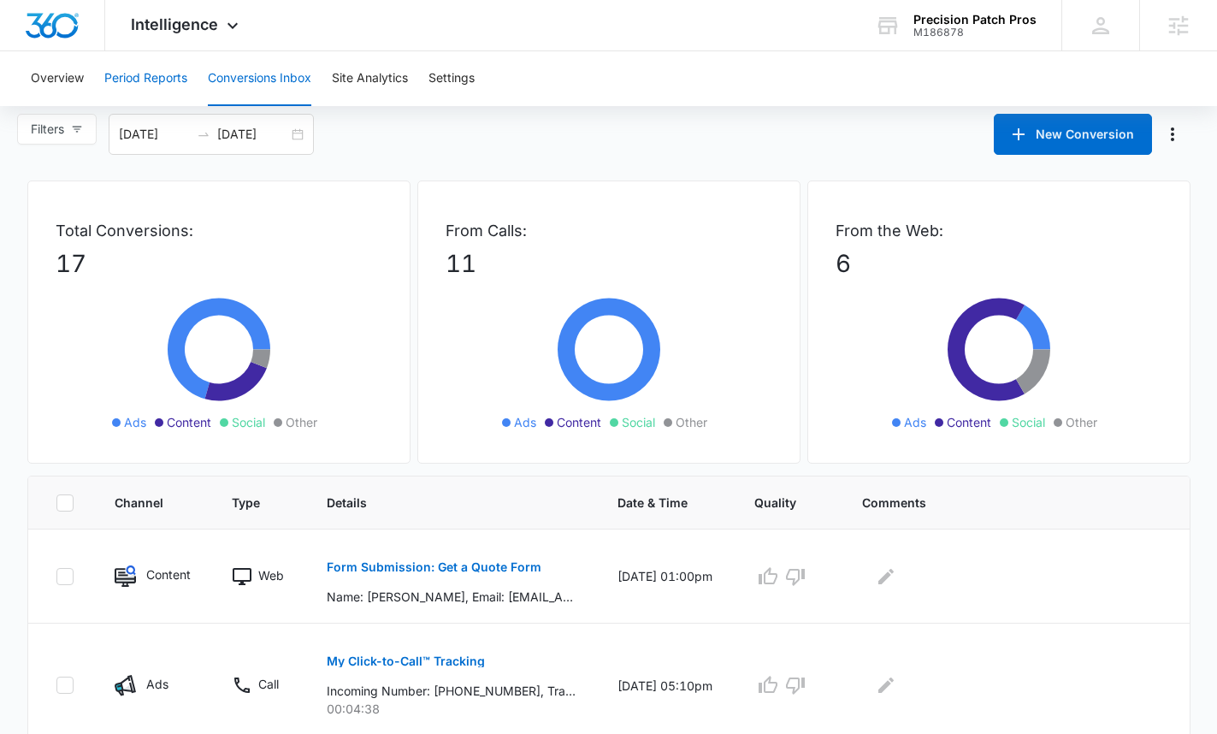
click at [148, 92] on button "Period Reports" at bounding box center [145, 78] width 83 height 55
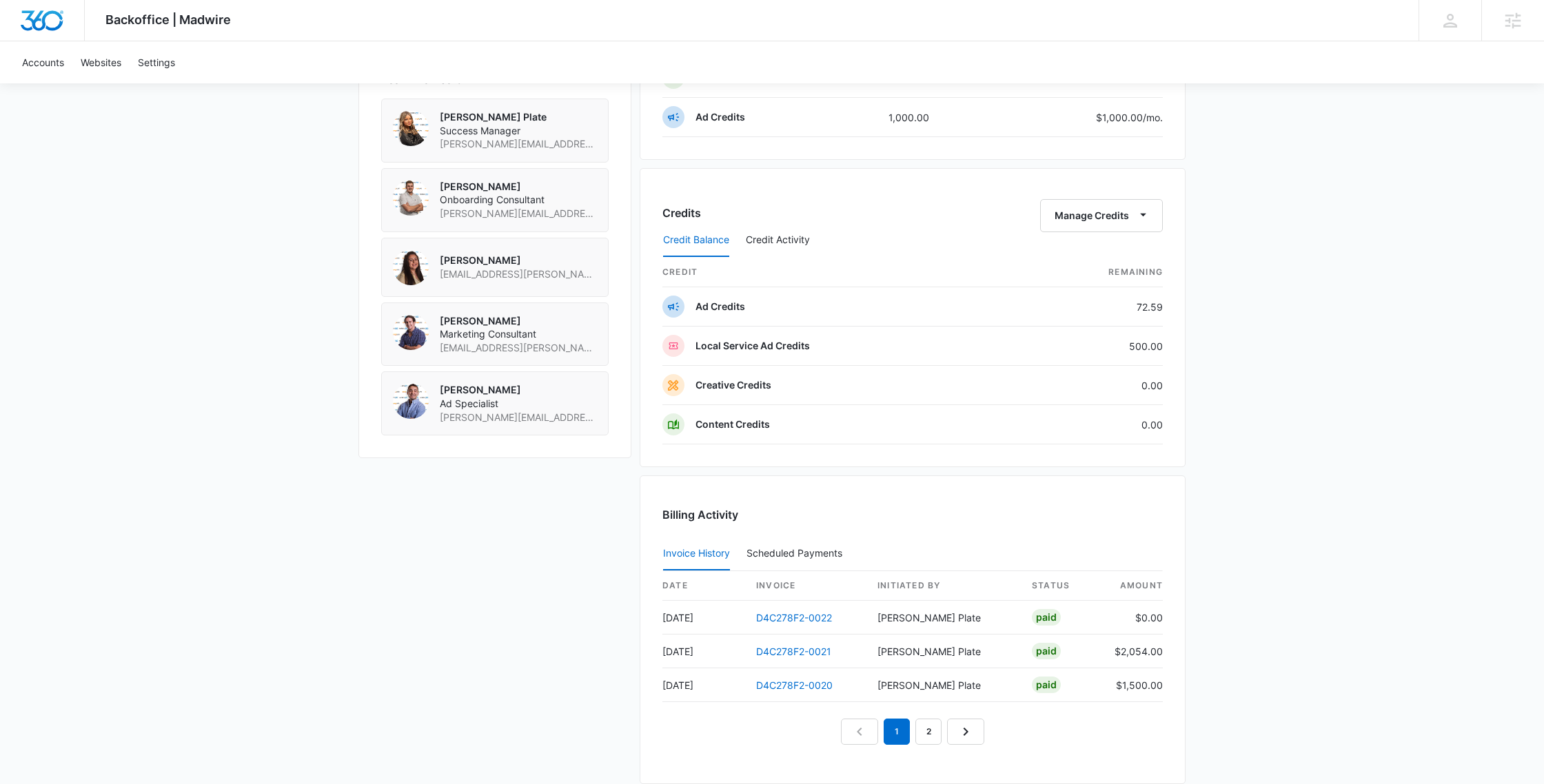
scroll to position [1054, 0]
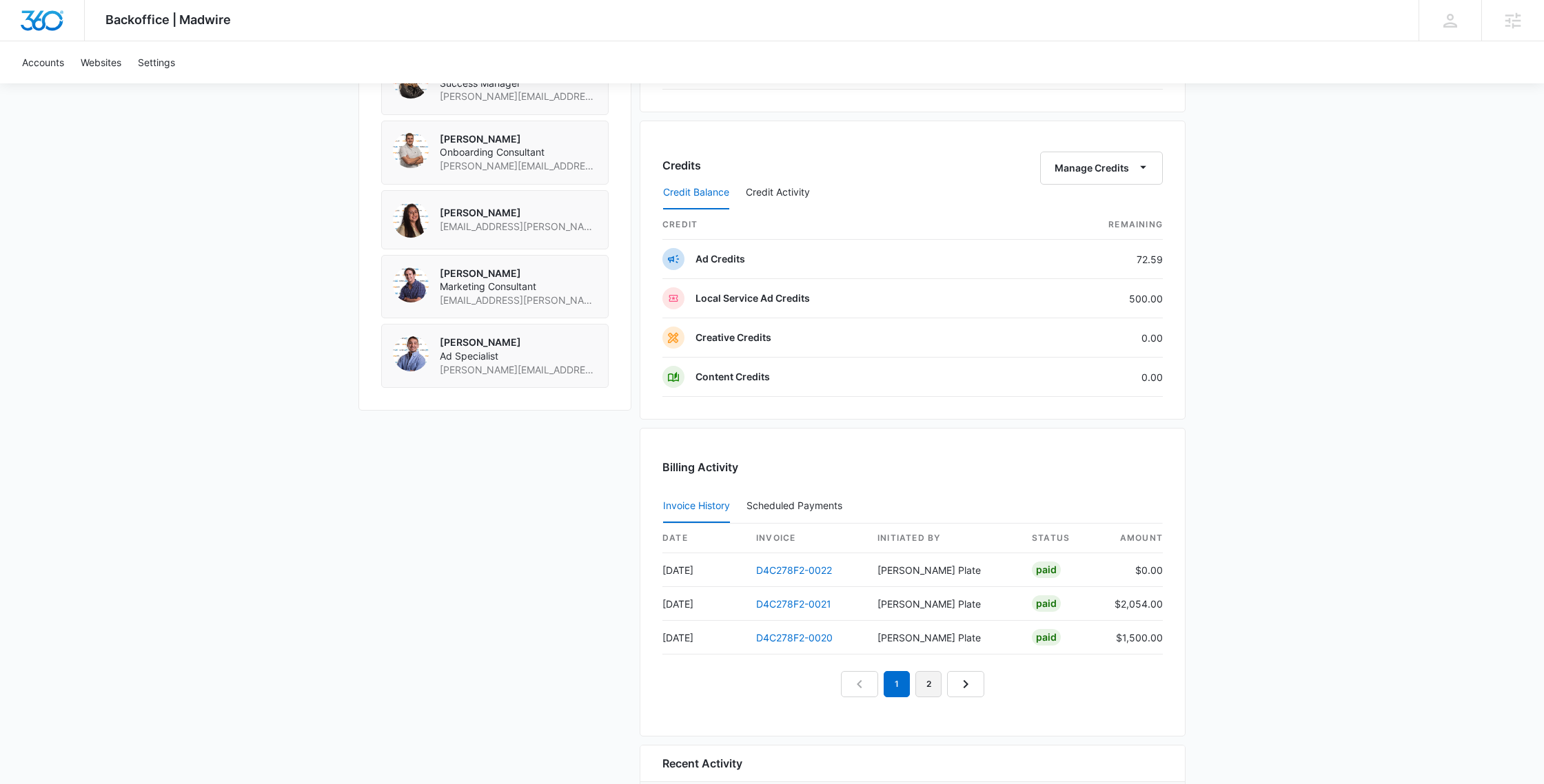
click at [918, 687] on link "2" at bounding box center [928, 684] width 26 height 26
click at [939, 683] on link "3" at bounding box center [944, 684] width 26 height 26
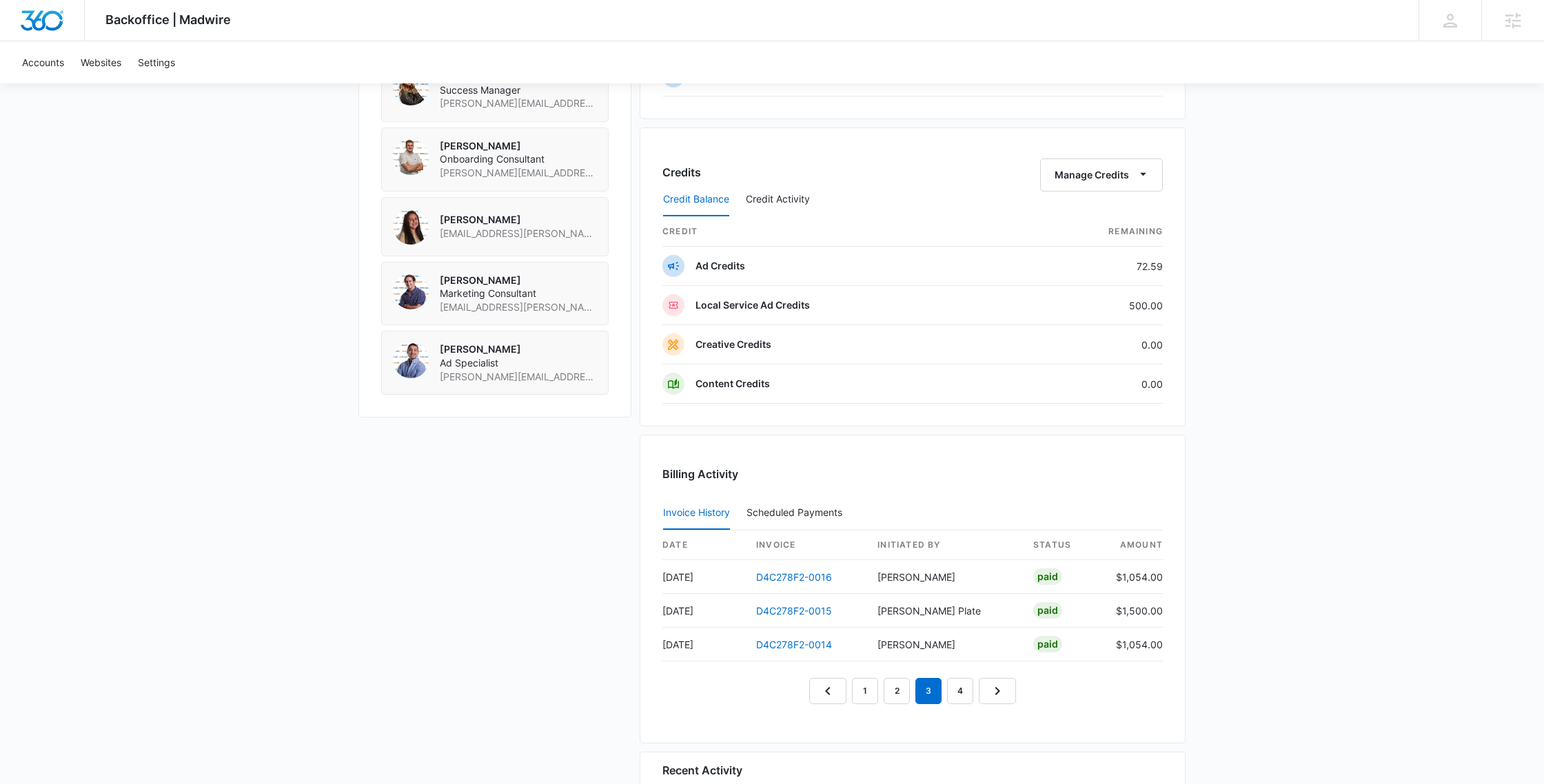
scroll to position [1101, 0]
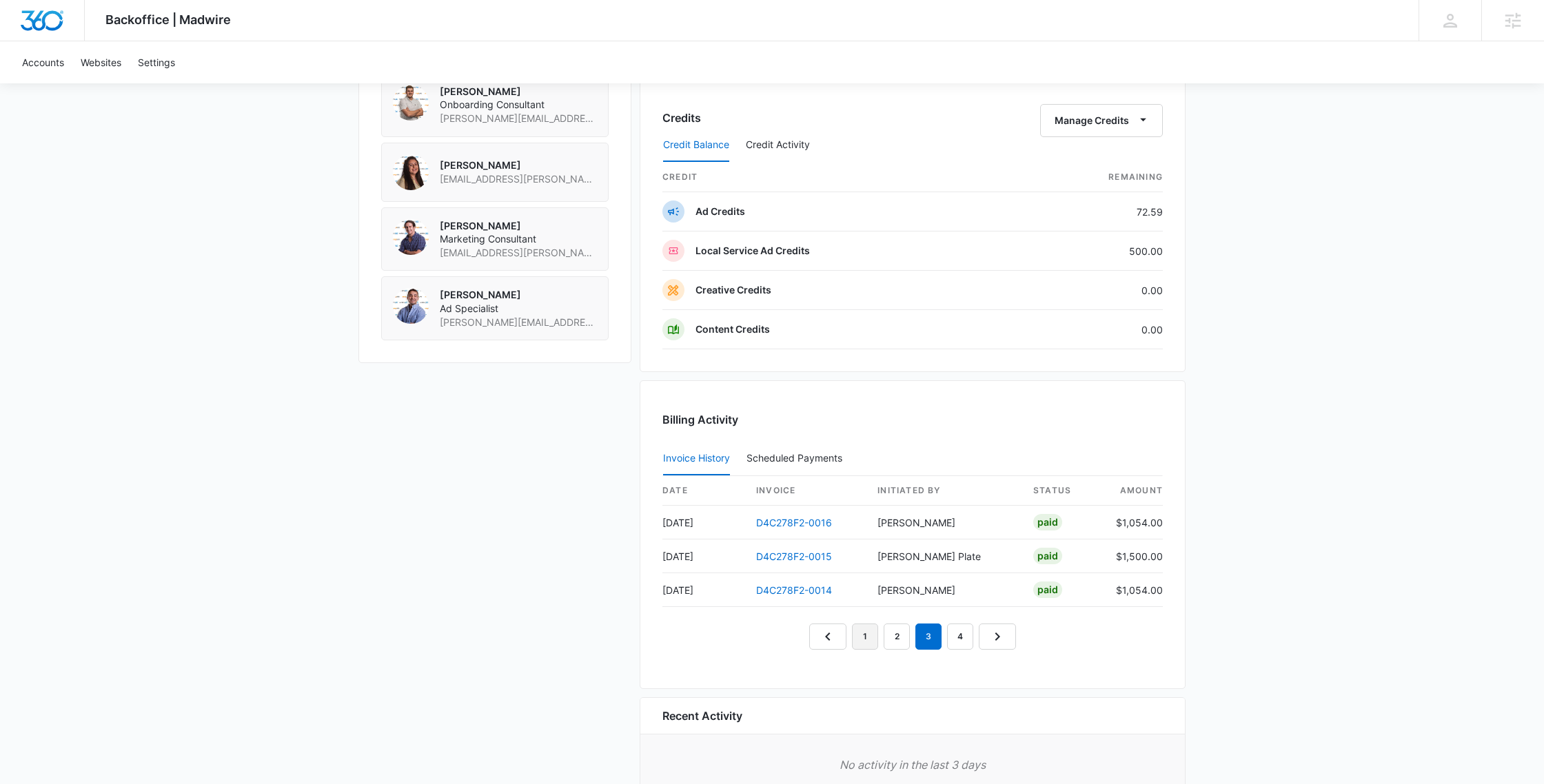
click at [864, 633] on link "1" at bounding box center [865, 637] width 26 height 26
click at [894, 628] on link "2" at bounding box center [897, 637] width 26 height 26
click at [930, 633] on link "3" at bounding box center [928, 636] width 26 height 26
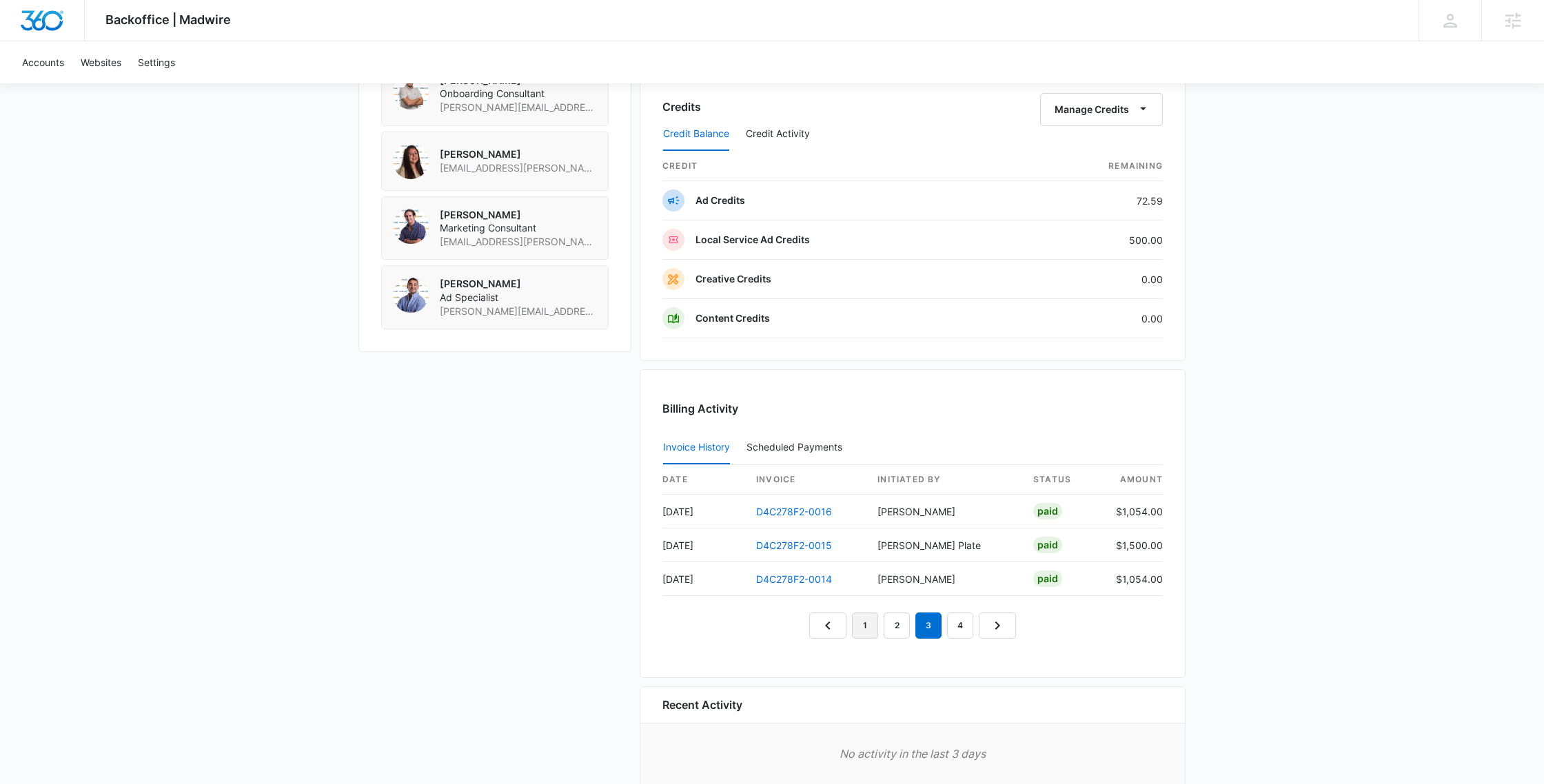
click at [870, 627] on link "1" at bounding box center [865, 625] width 26 height 26
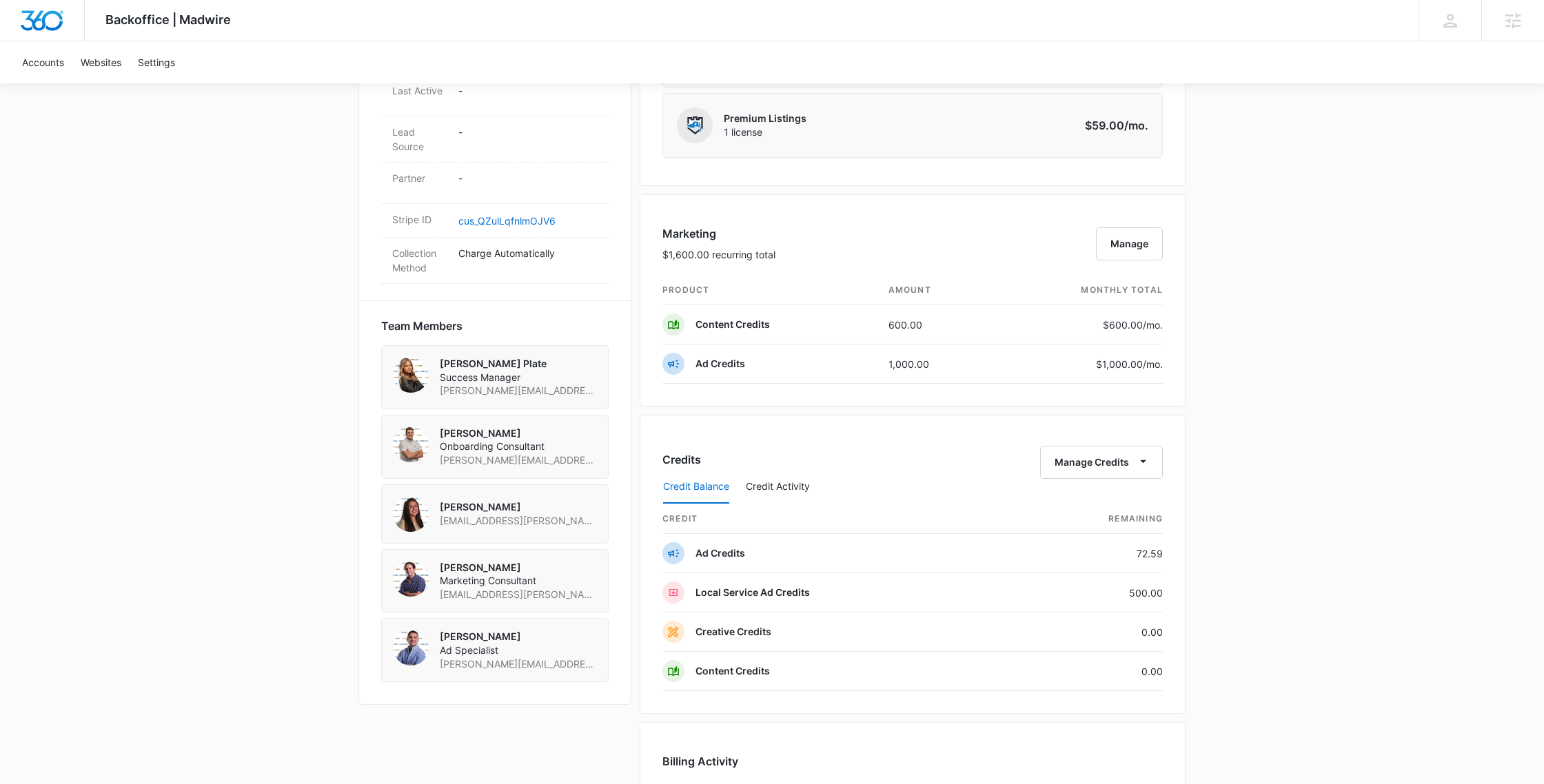
scroll to position [757, 0]
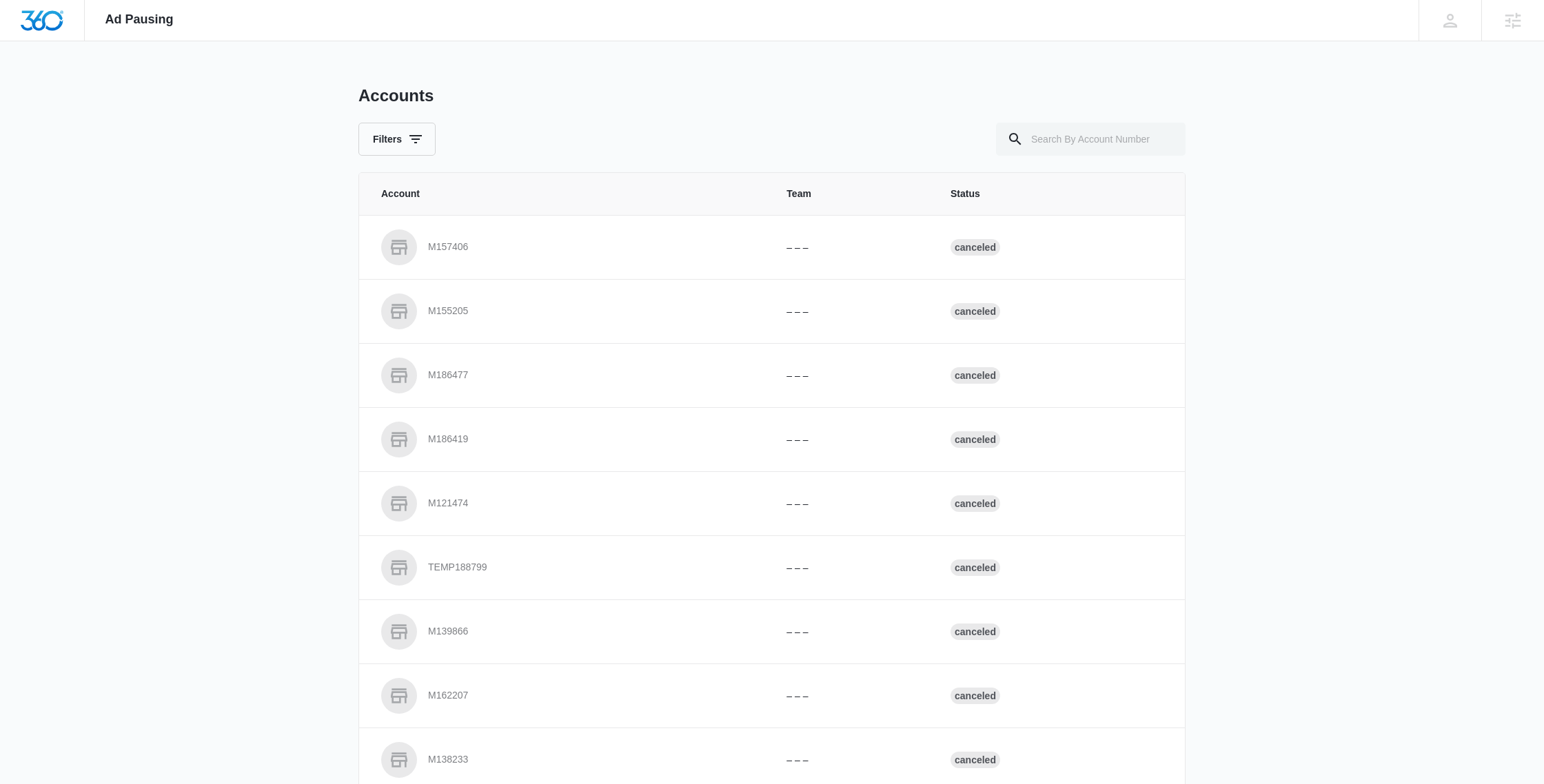
click at [1314, 193] on div "Ad Pausing Apps Reputation Websites Forms CRM Email Social Payments POS Content…" at bounding box center [772, 392] width 1544 height 784
click at [1033, 142] on input "text" at bounding box center [1090, 139] width 189 height 33
type input "["
type input "M186878"
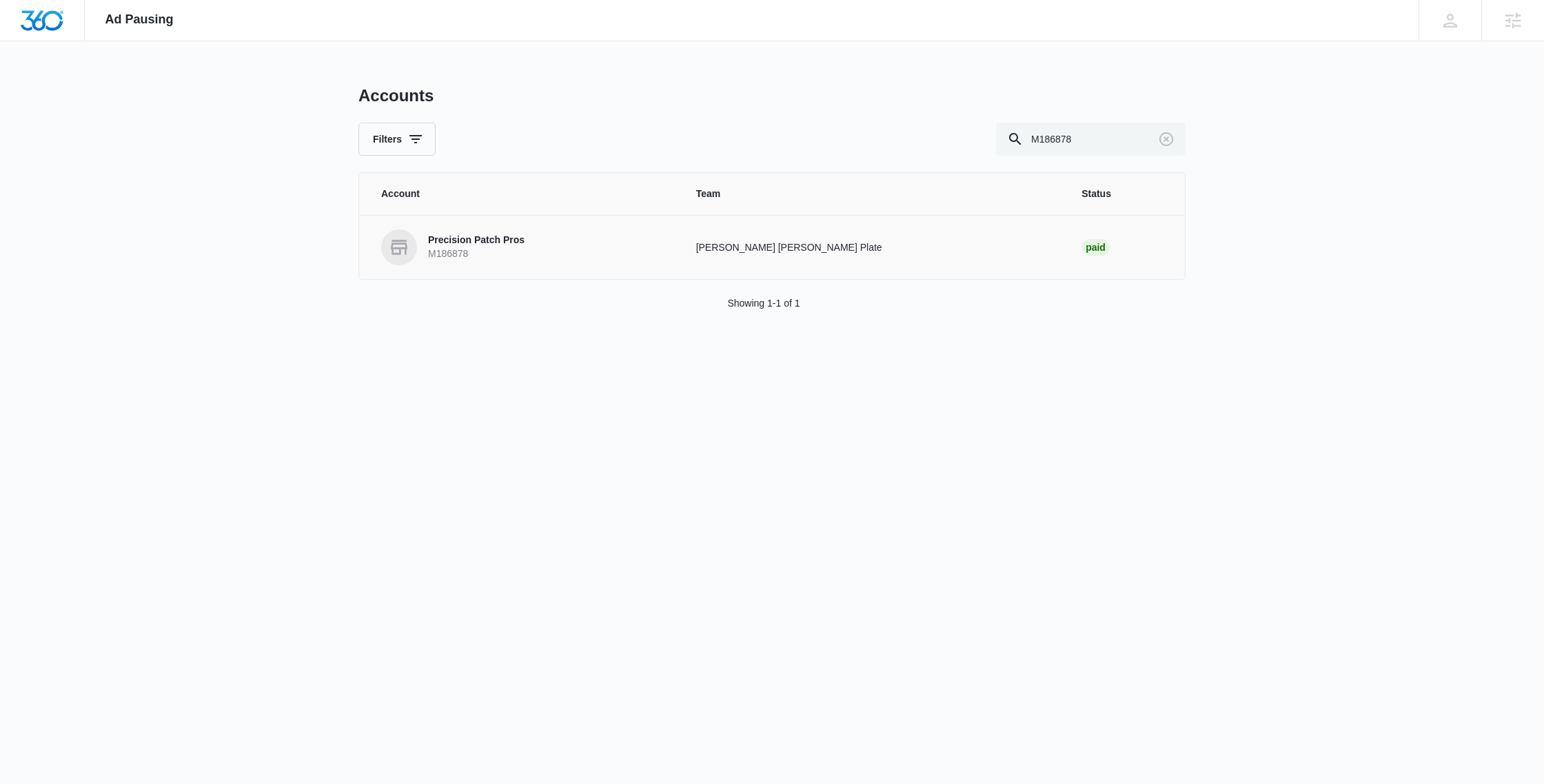
click at [473, 240] on p "Precision Patch Pros" at bounding box center [477, 240] width 97 height 14
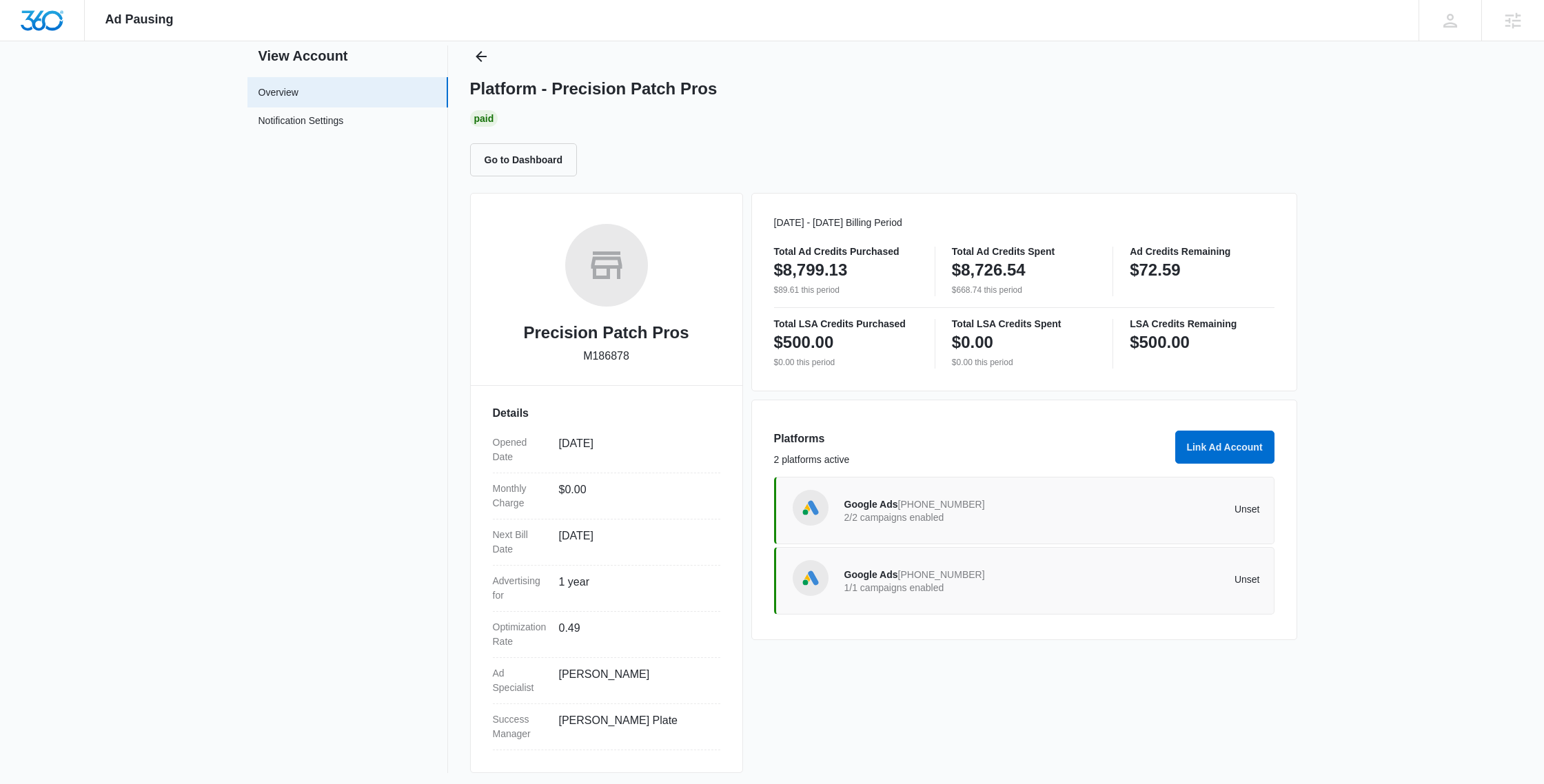
scroll to position [45, 0]
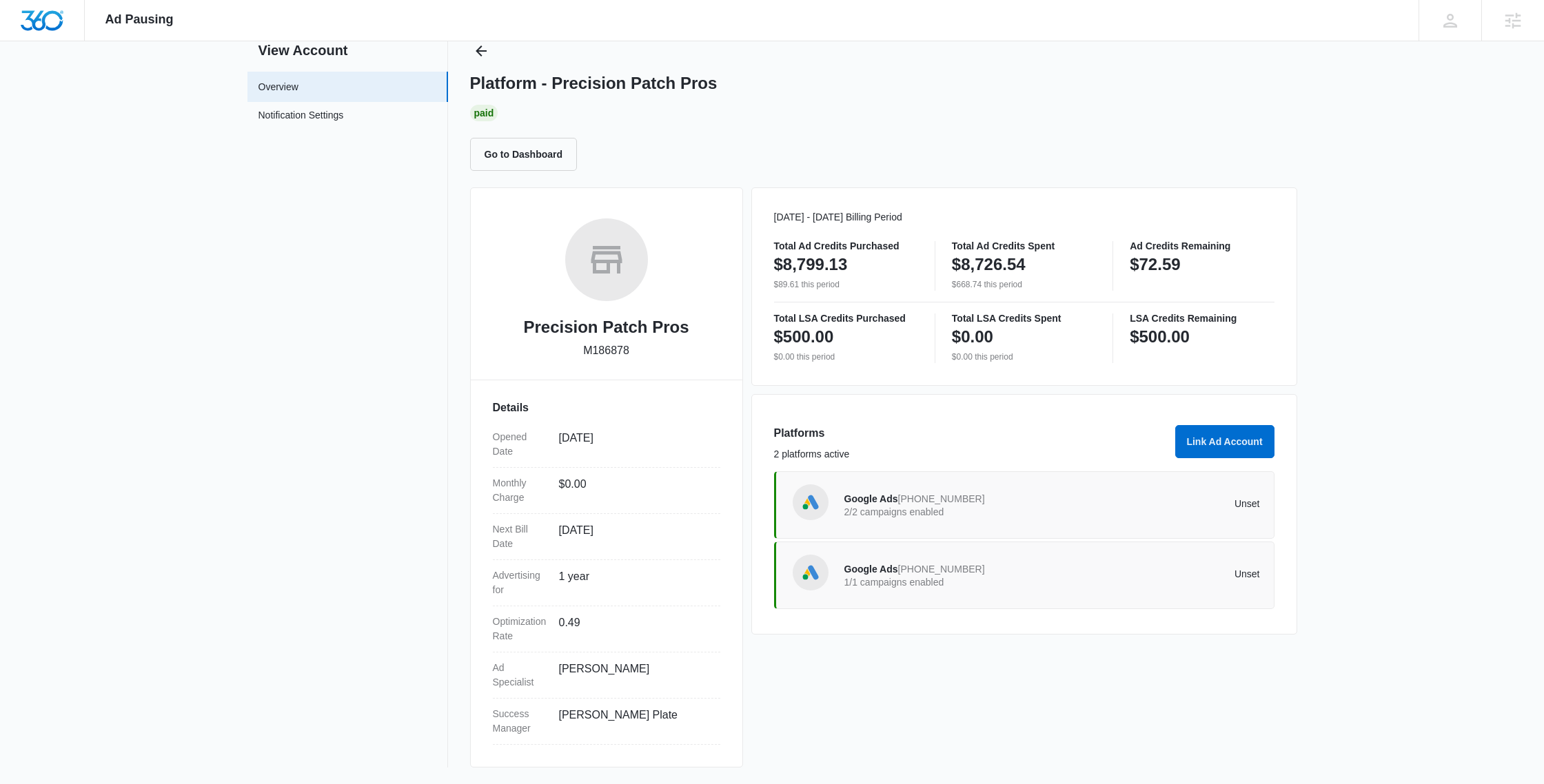
click at [999, 582] on p "1/1 campaigns enabled" at bounding box center [948, 582] width 208 height 10
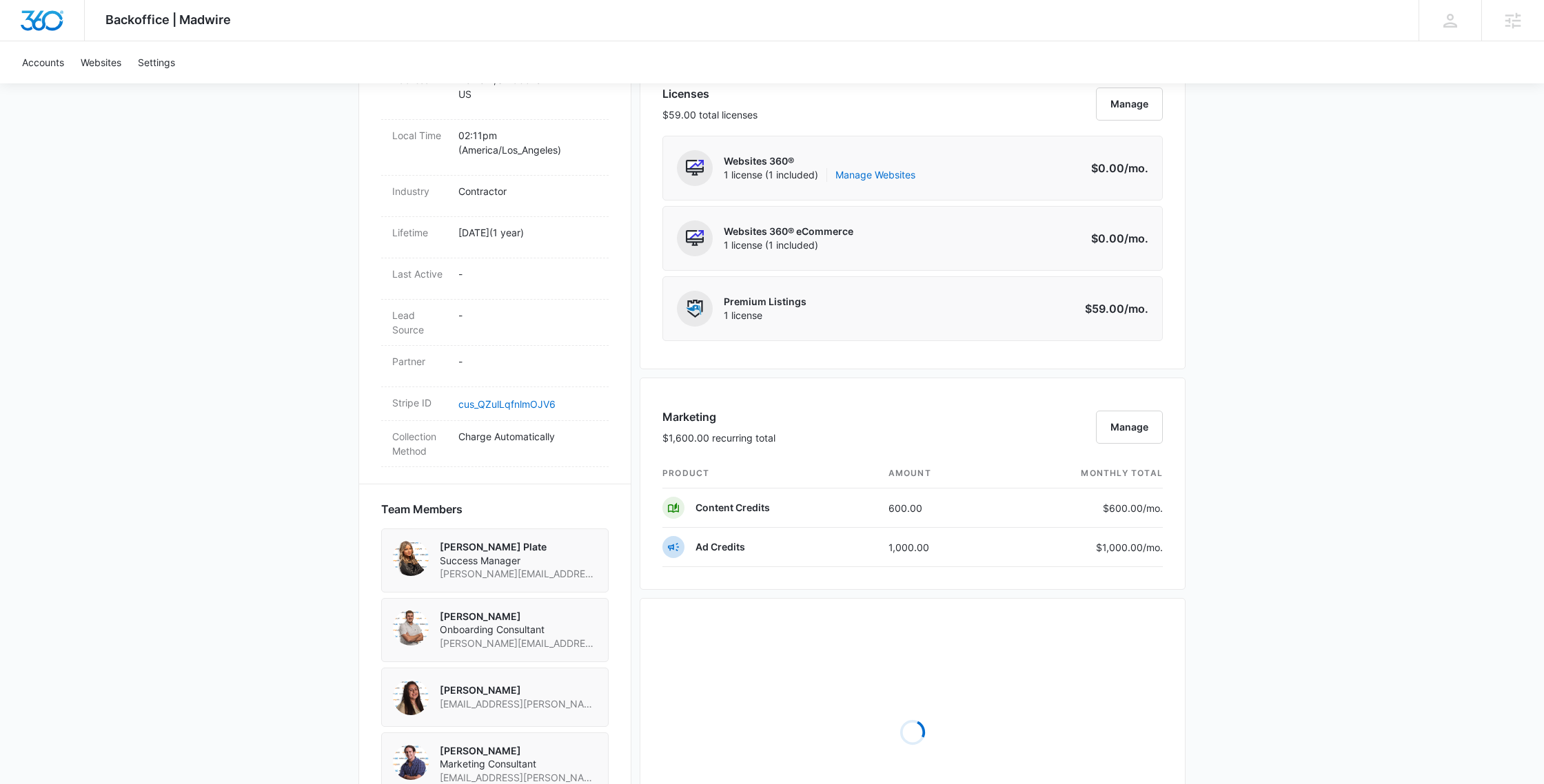
scroll to position [662, 0]
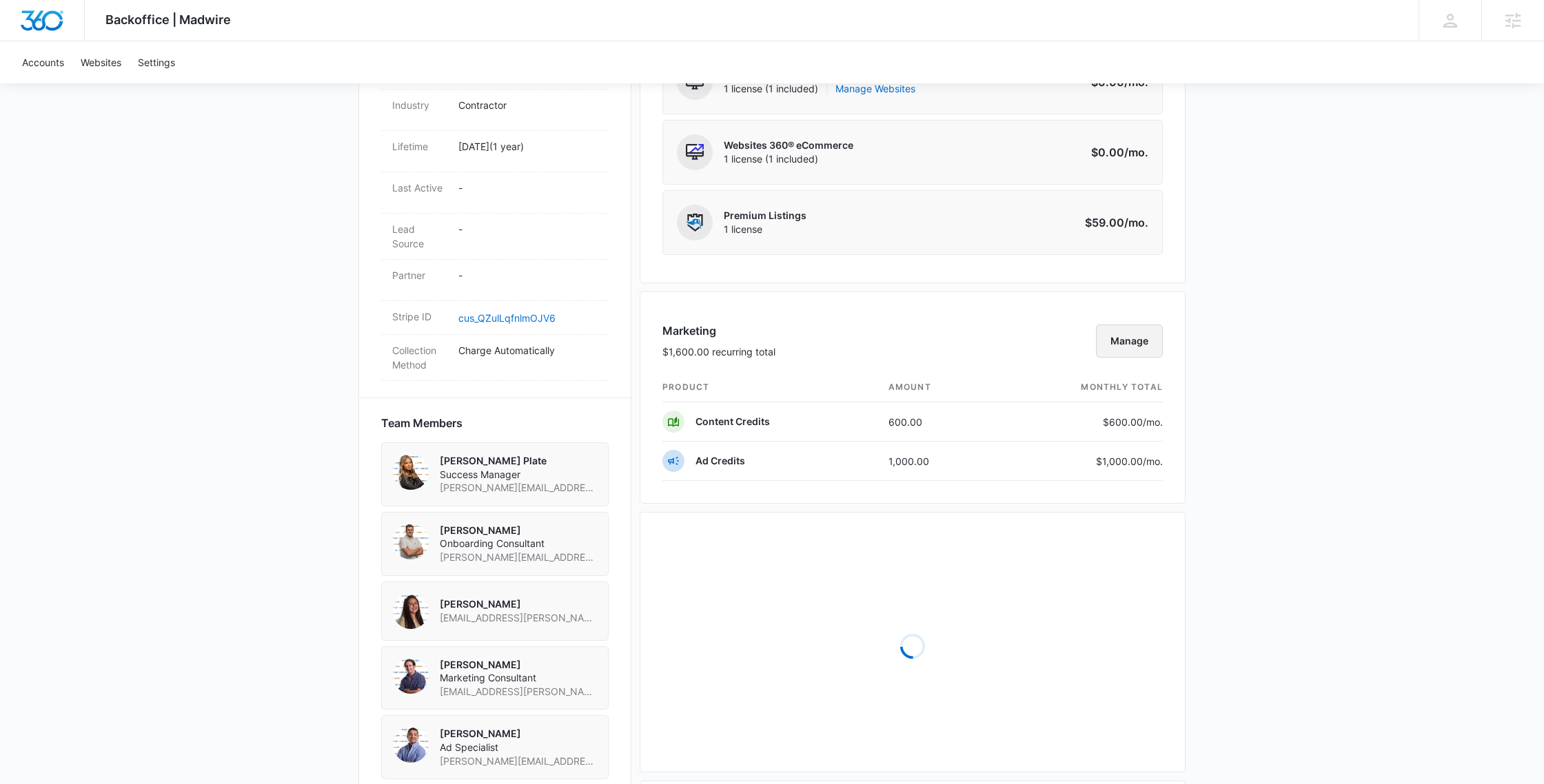
click at [1121, 336] on button "Manage" at bounding box center [1129, 341] width 67 height 33
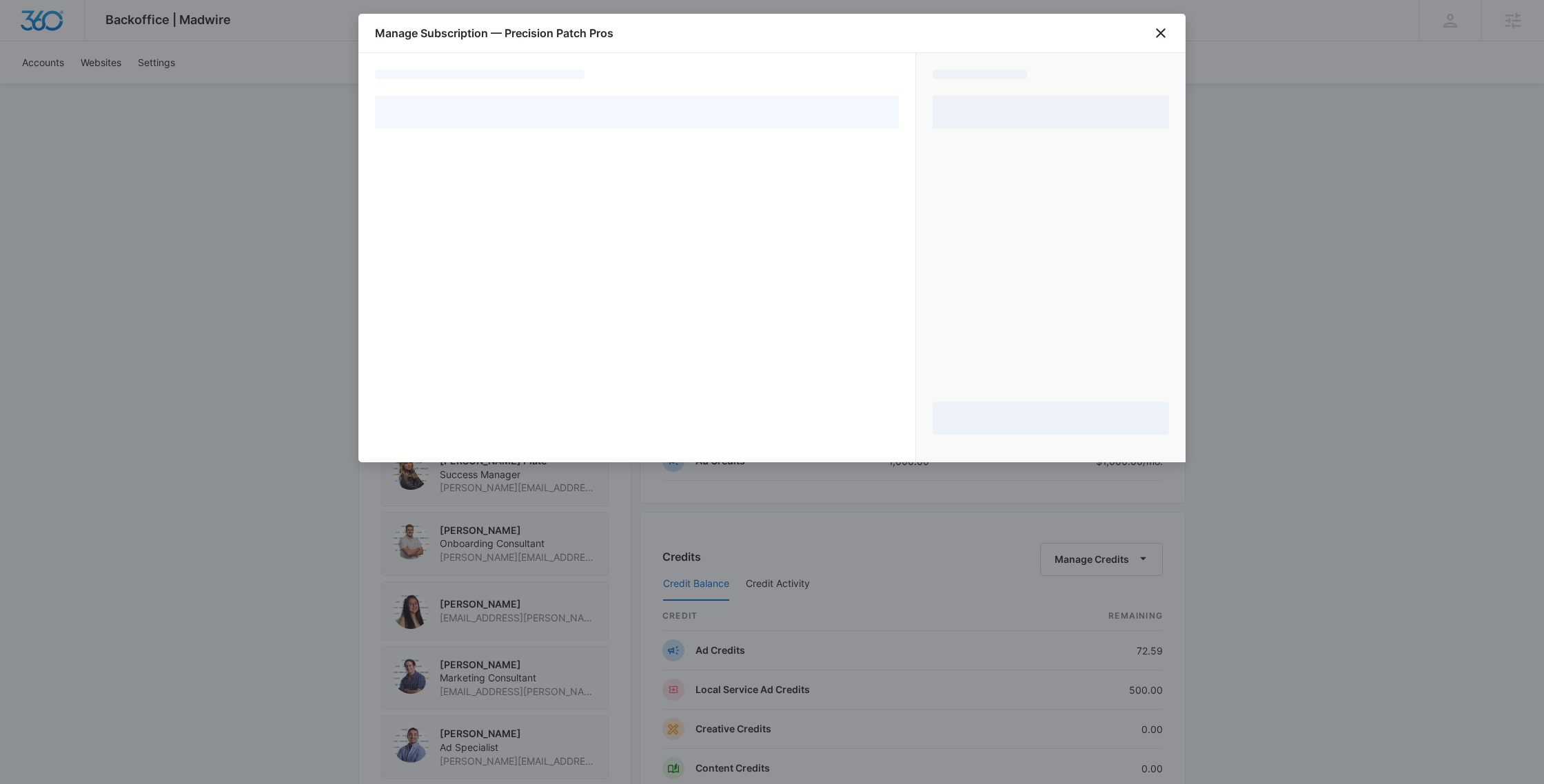
select select "pm_1RVX6XA4n8RTgNjUAHyPOrSZ"
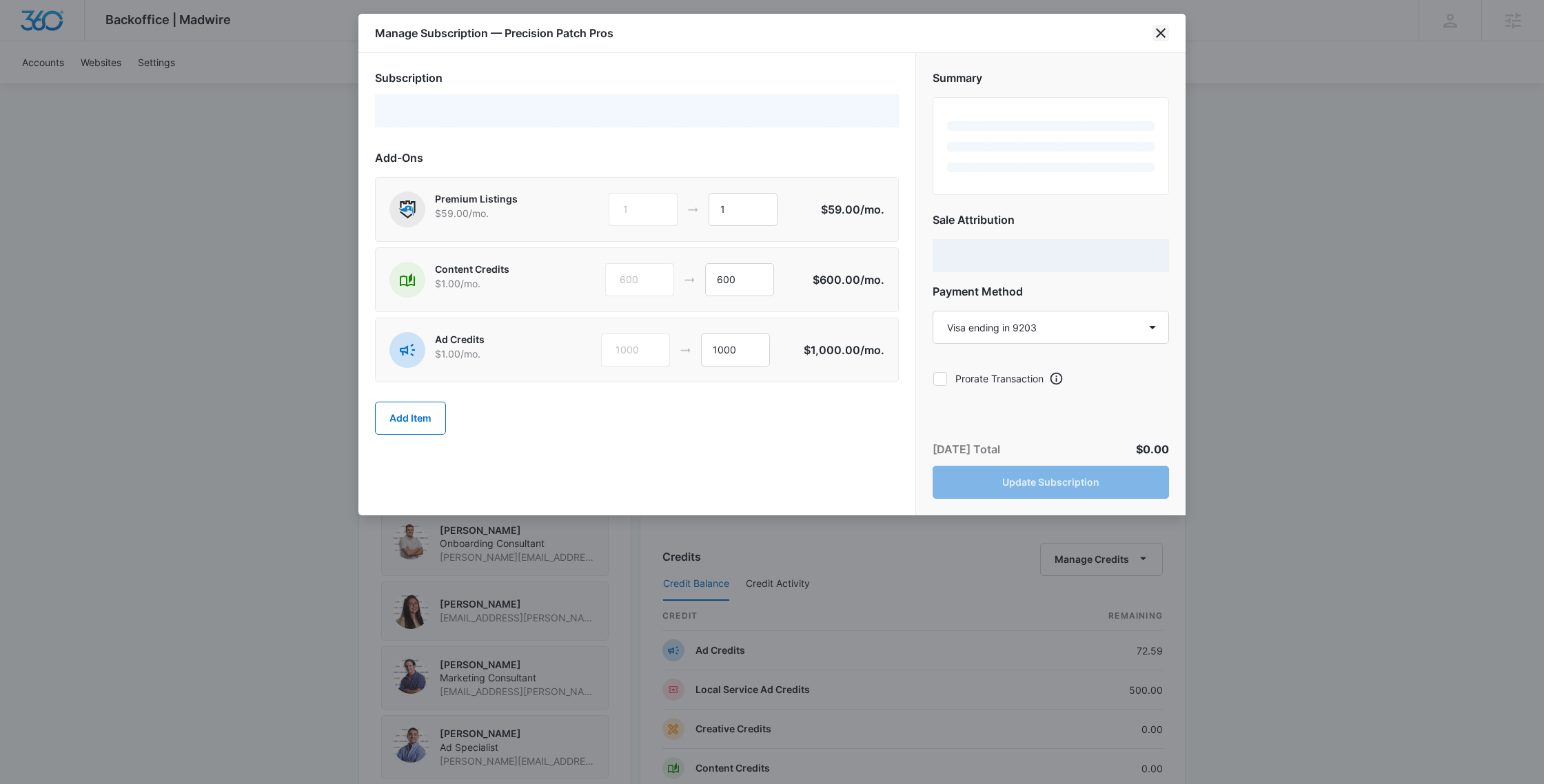
click at [1158, 31] on icon "close" at bounding box center [1160, 33] width 17 height 17
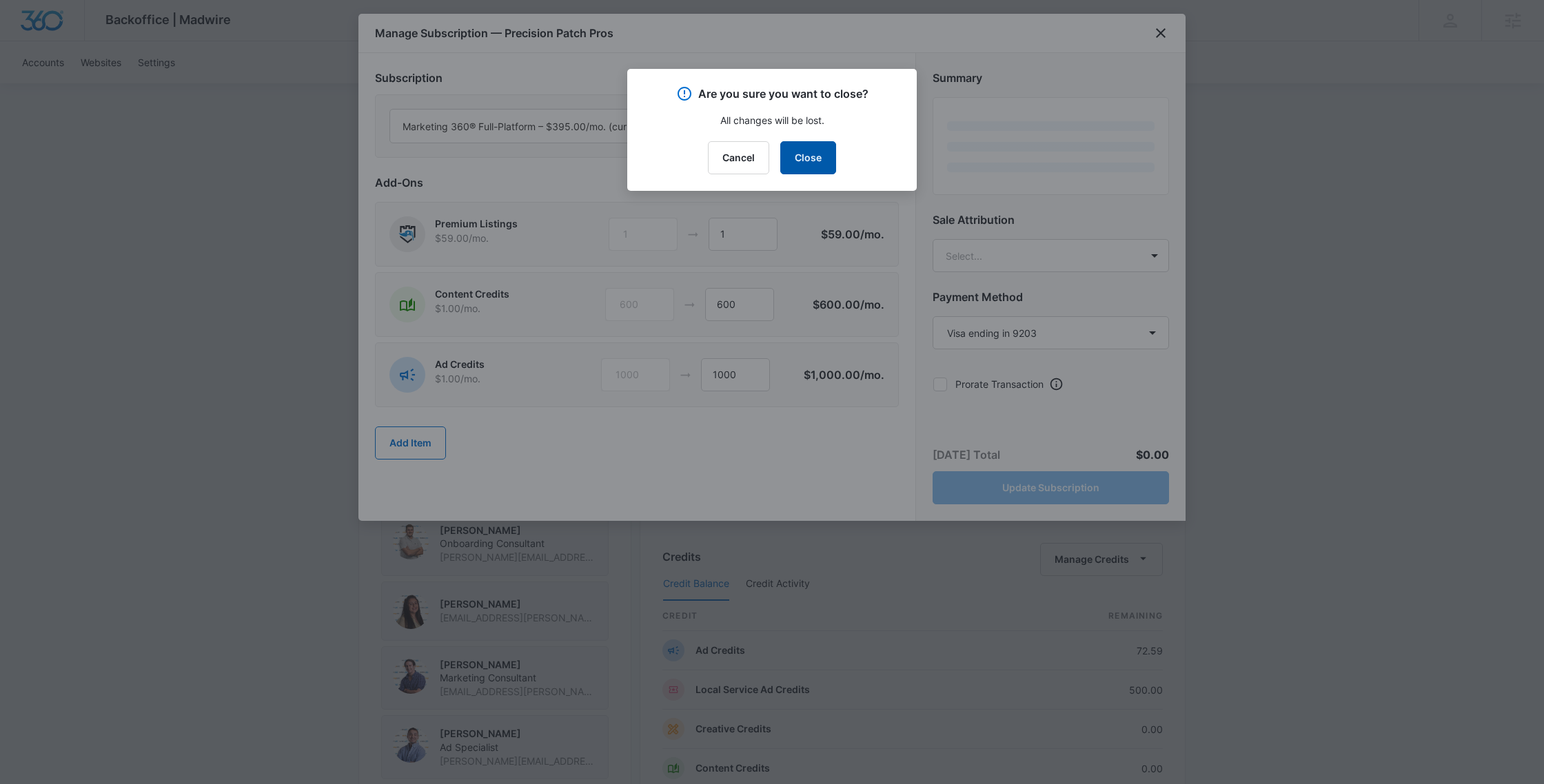
click at [812, 158] on button "Close" at bounding box center [808, 157] width 56 height 33
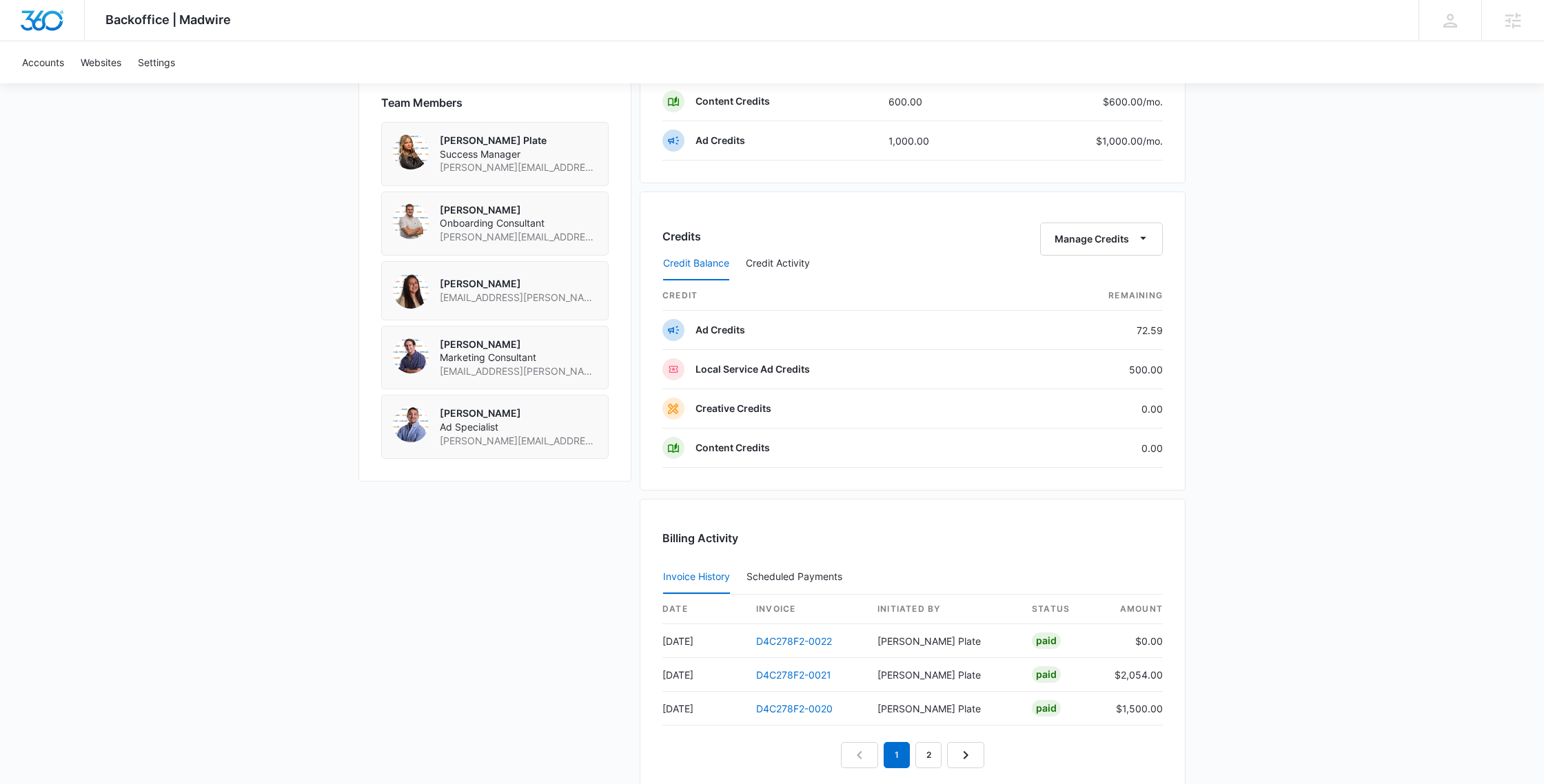
scroll to position [1074, 0]
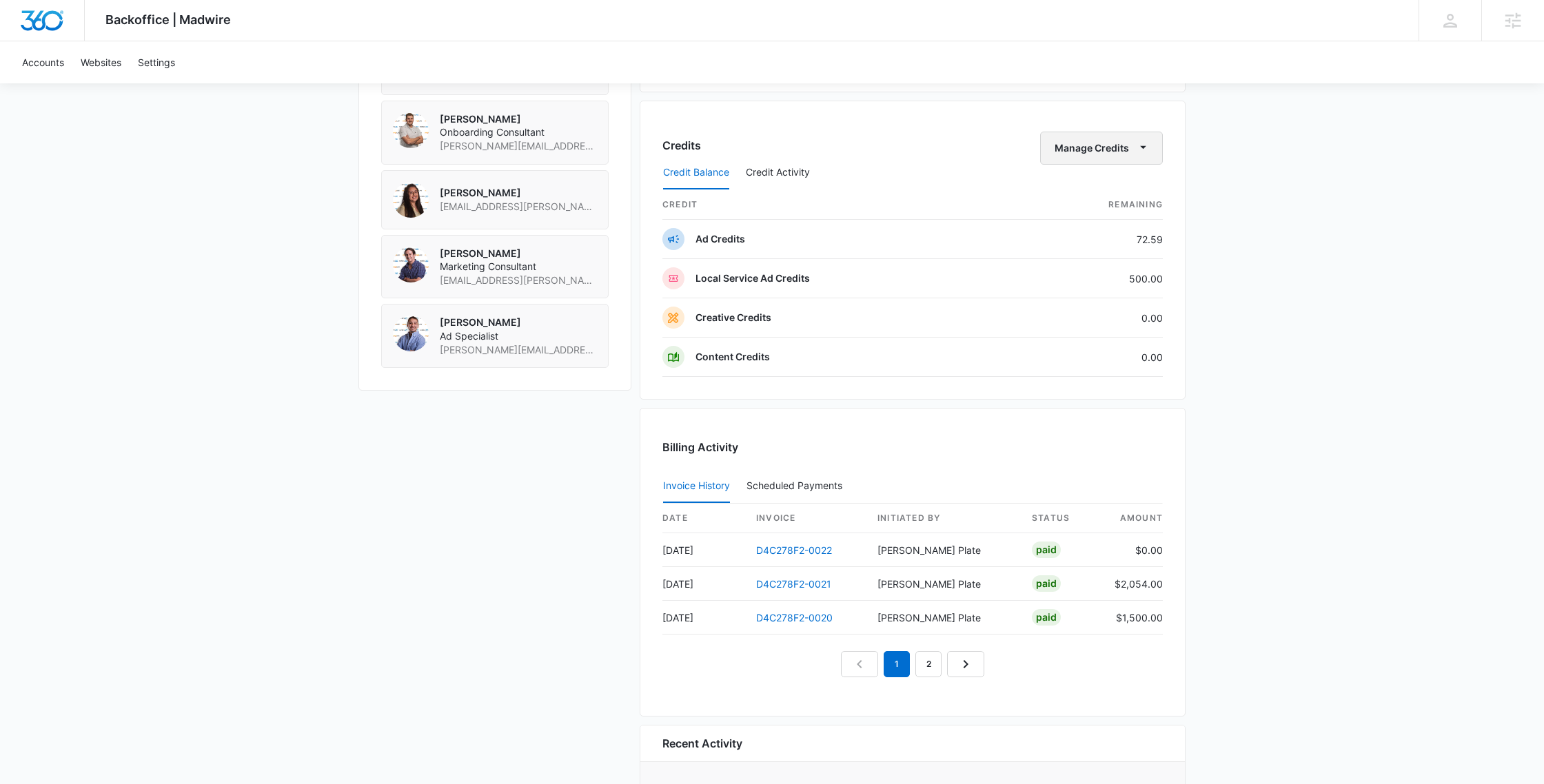
click at [1101, 151] on button "Manage Credits" at bounding box center [1101, 147] width 123 height 33
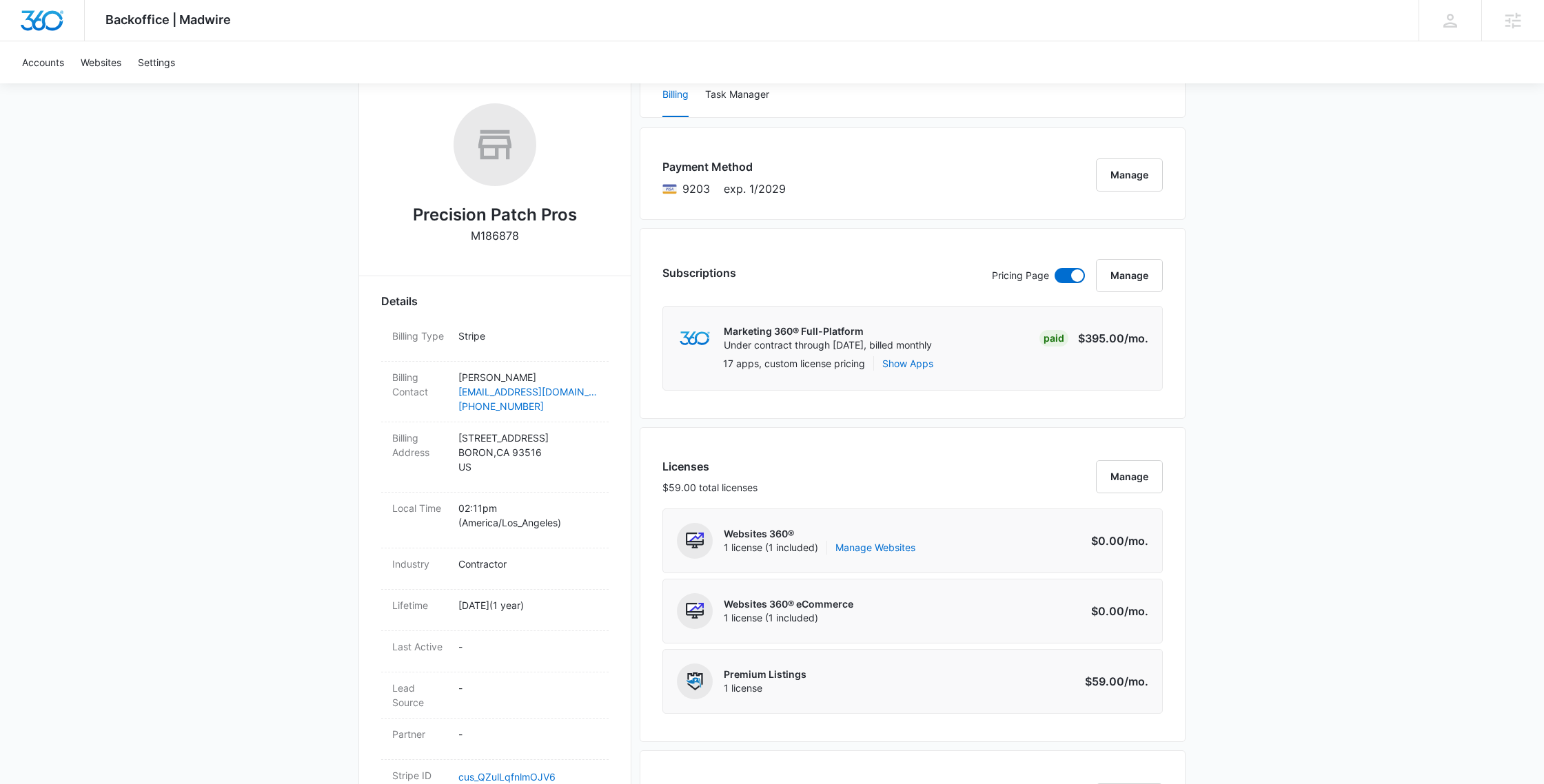
scroll to position [0, 0]
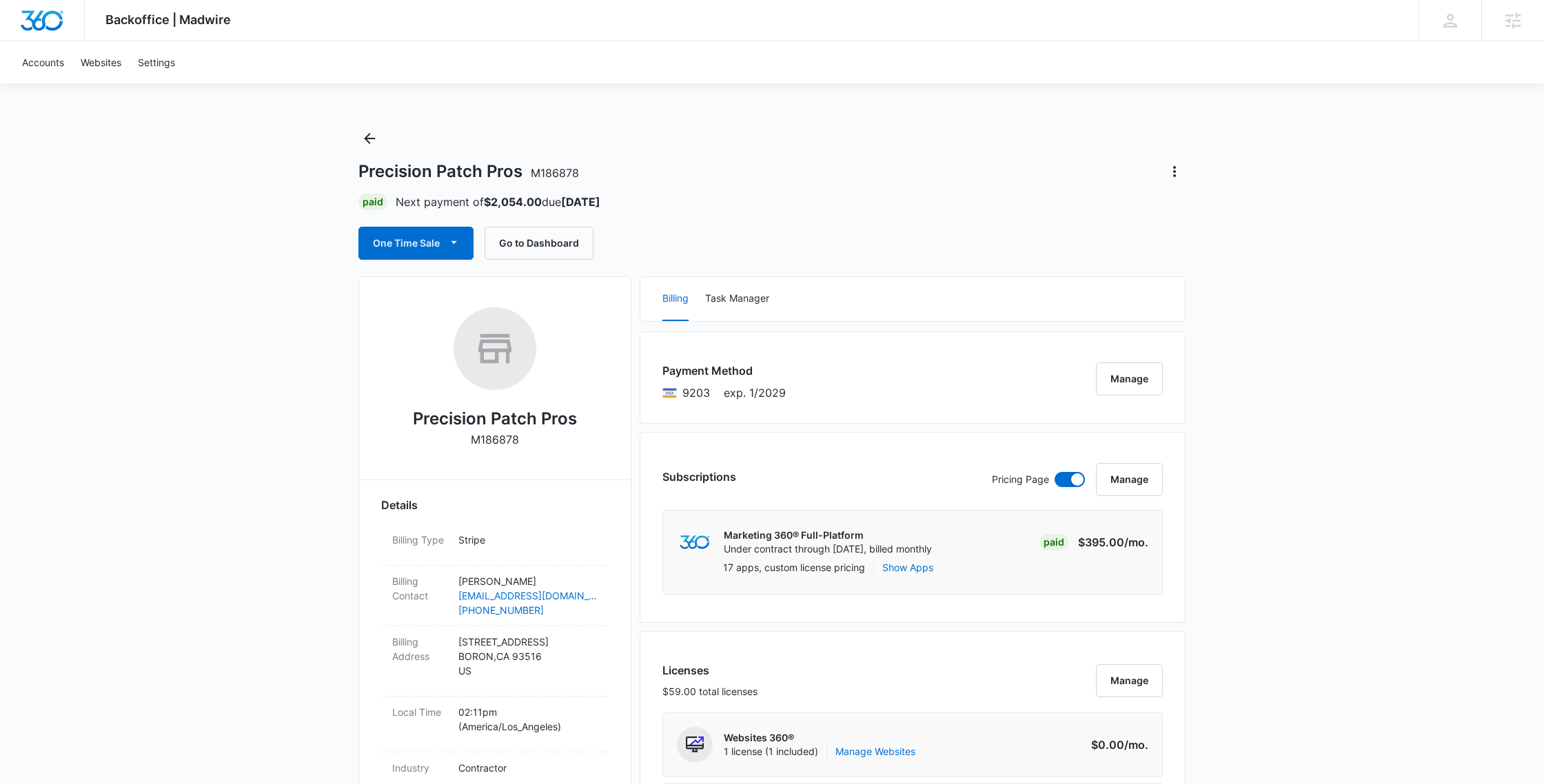
drag, startPoint x: 1288, startPoint y: 434, endPoint x: 1161, endPoint y: 334, distance: 161.6
click at [435, 247] on button "One Time Sale" at bounding box center [416, 243] width 115 height 33
click at [459, 284] on div "Run One-Time Payment" at bounding box center [455, 290] width 159 height 15
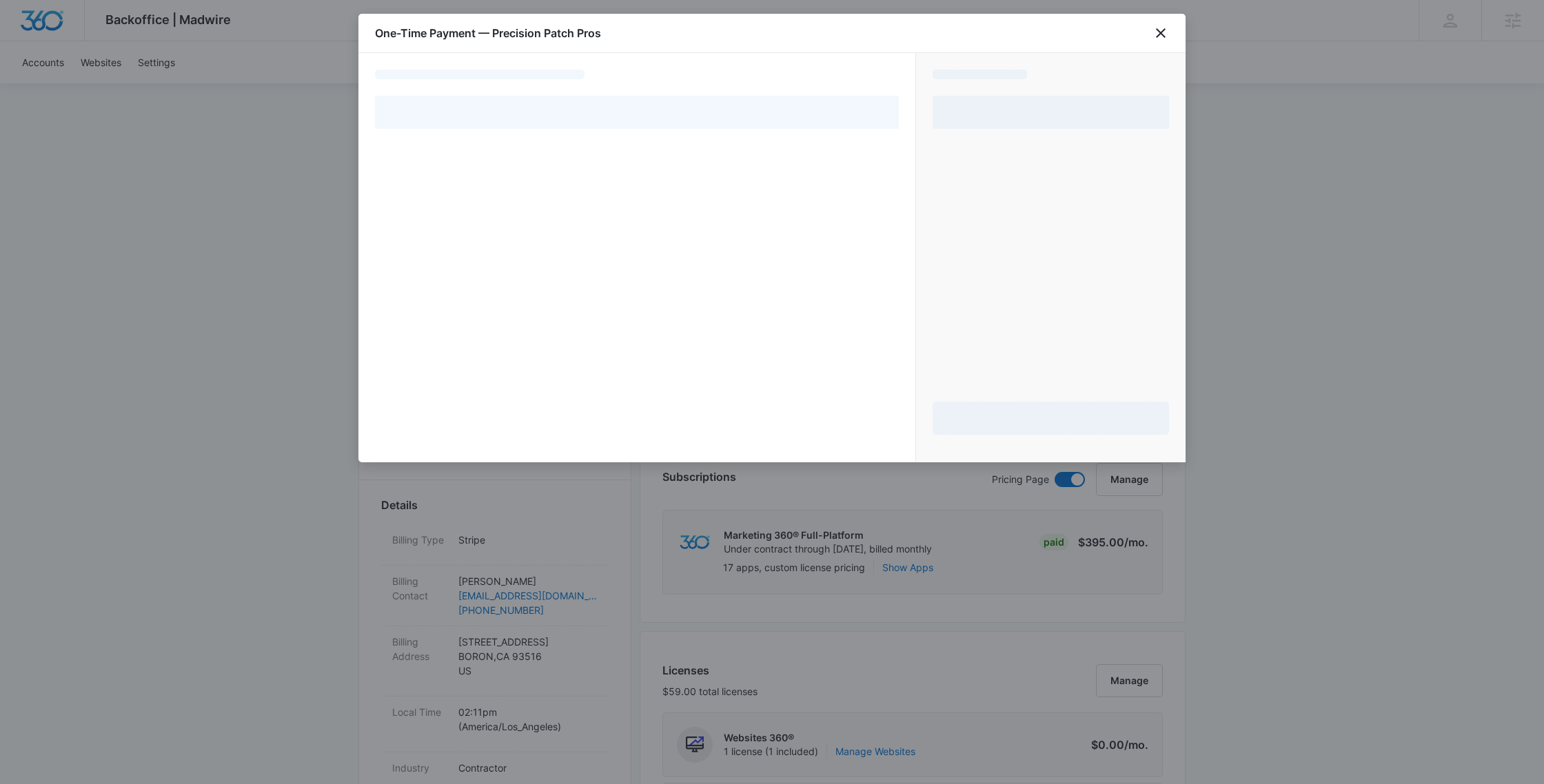
select select "pm_1RVX6XA4n8RTgNjUAHyPOrSZ"
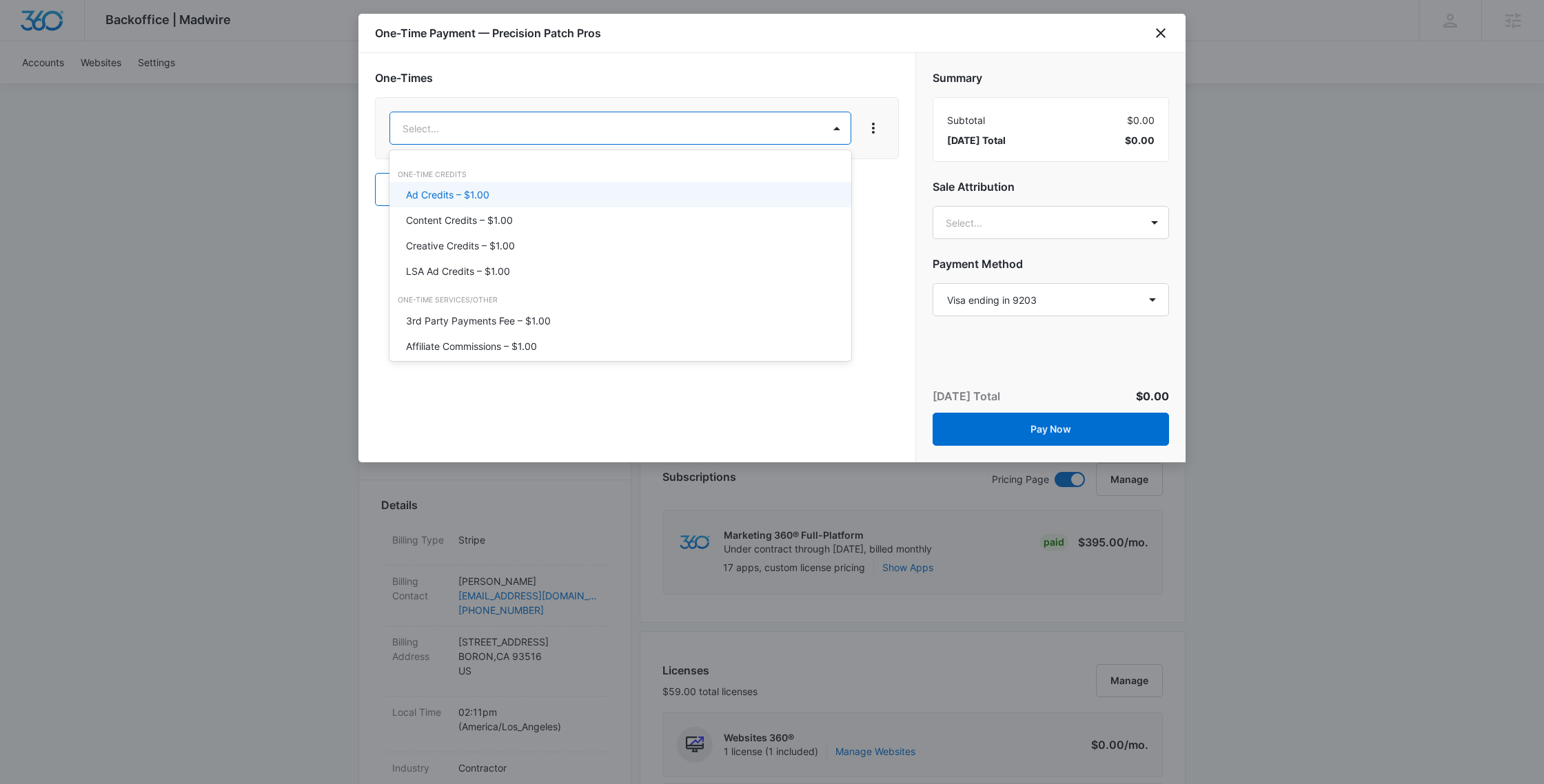
click at [496, 201] on div "Ad Credits – $1.00" at bounding box center [619, 195] width 426 height 15
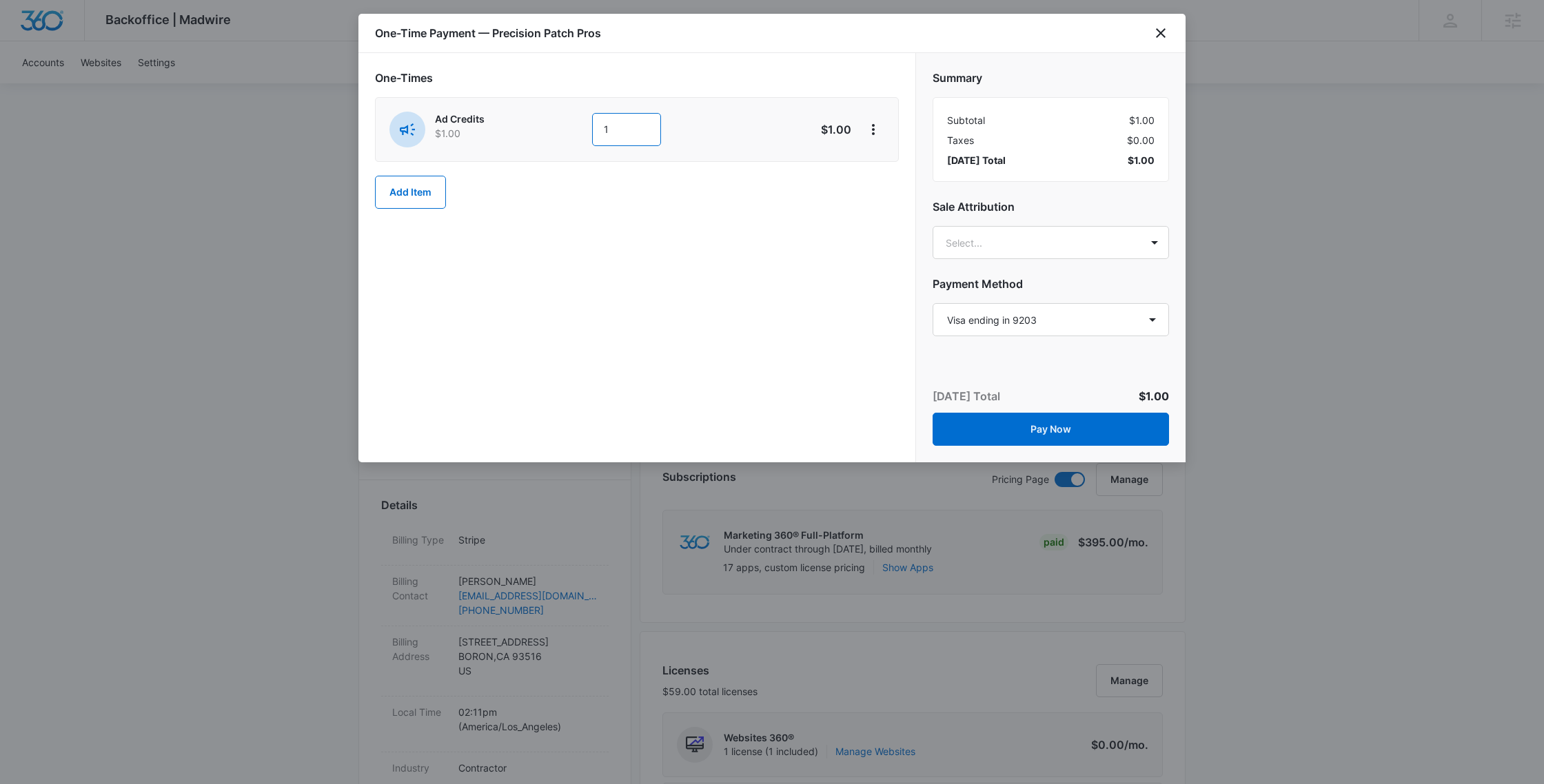
drag, startPoint x: 625, startPoint y: 133, endPoint x: 565, endPoint y: 132, distance: 60.0
click at [565, 132] on div "Ad Credits $1.00 1" at bounding box center [588, 129] width 397 height 35
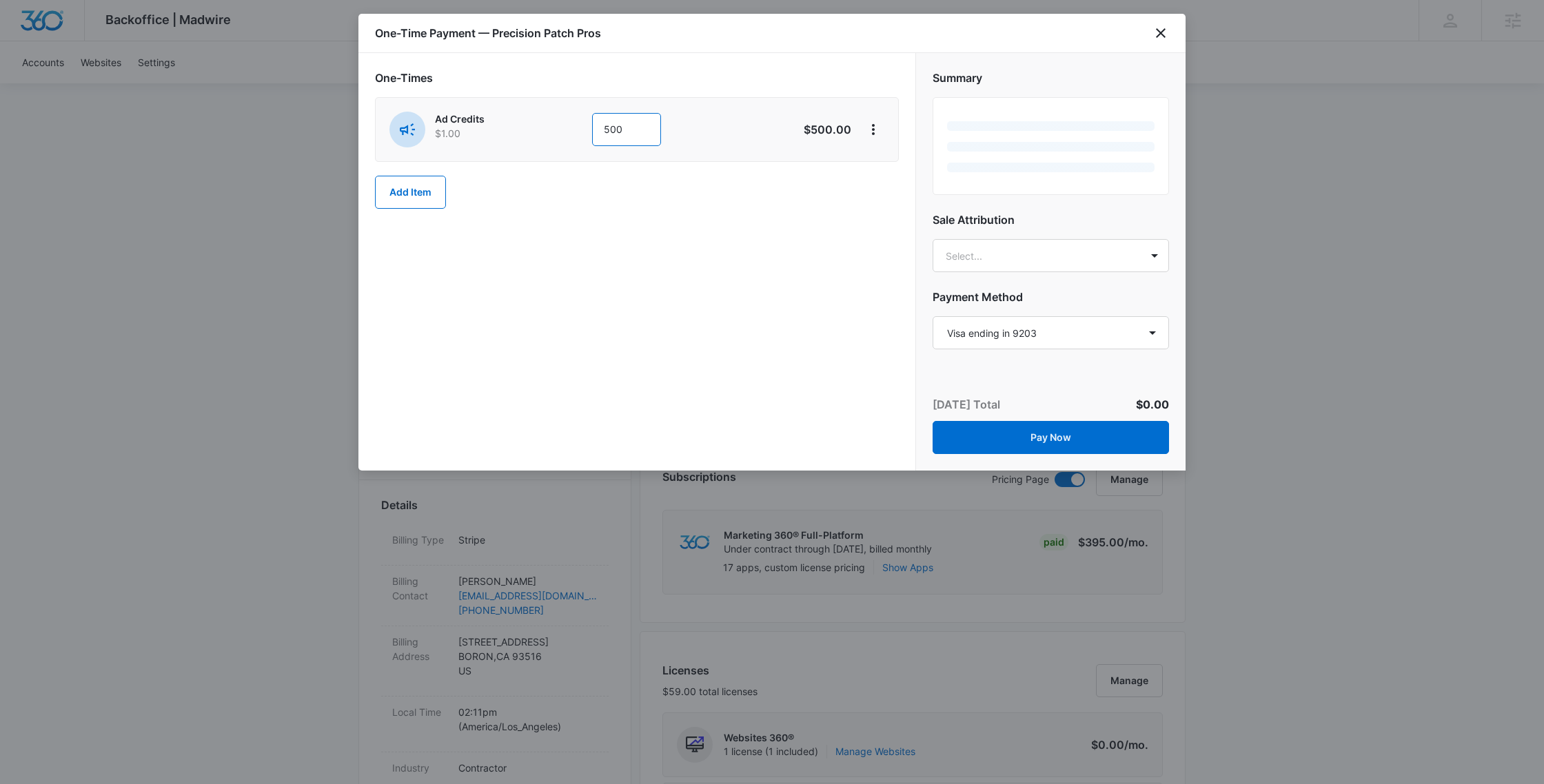
type input "500"
click at [638, 232] on div "One-Times Ad Credits $1.00 500 $500.00 Add Item" at bounding box center [637, 262] width 557 height 417
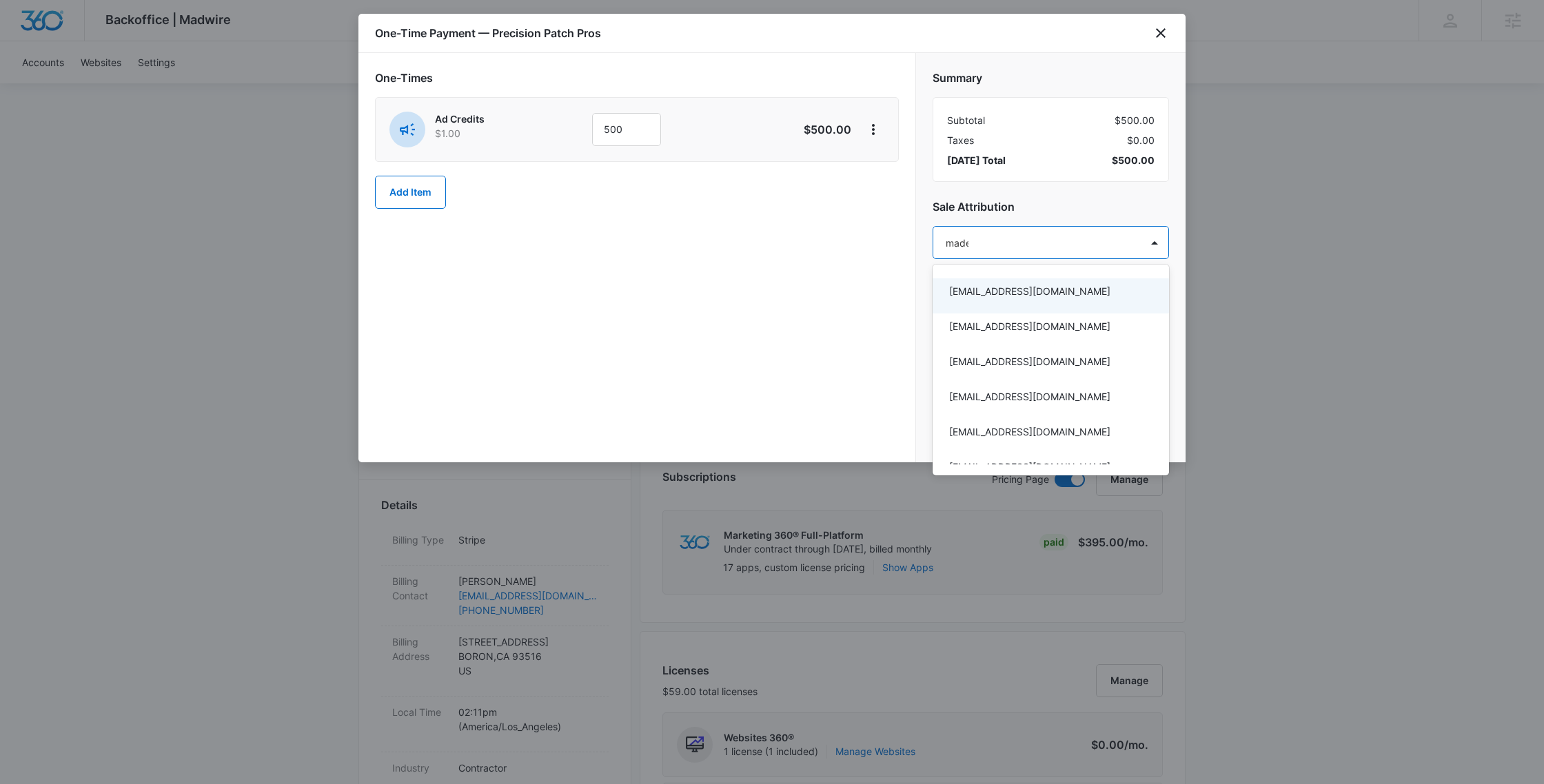
type input "madel"
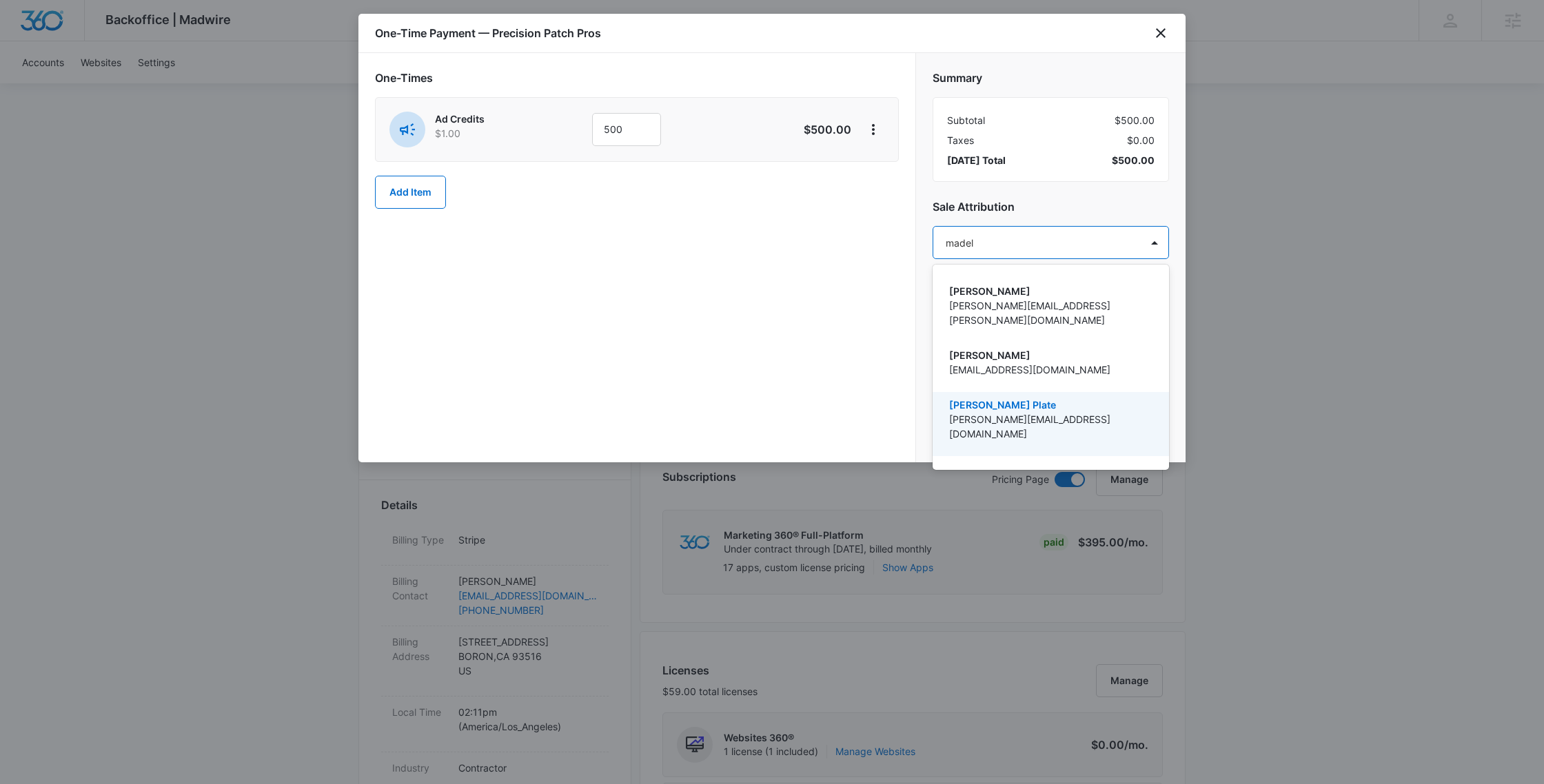
click at [1018, 397] on p "[PERSON_NAME] Plate" at bounding box center [1049, 404] width 201 height 15
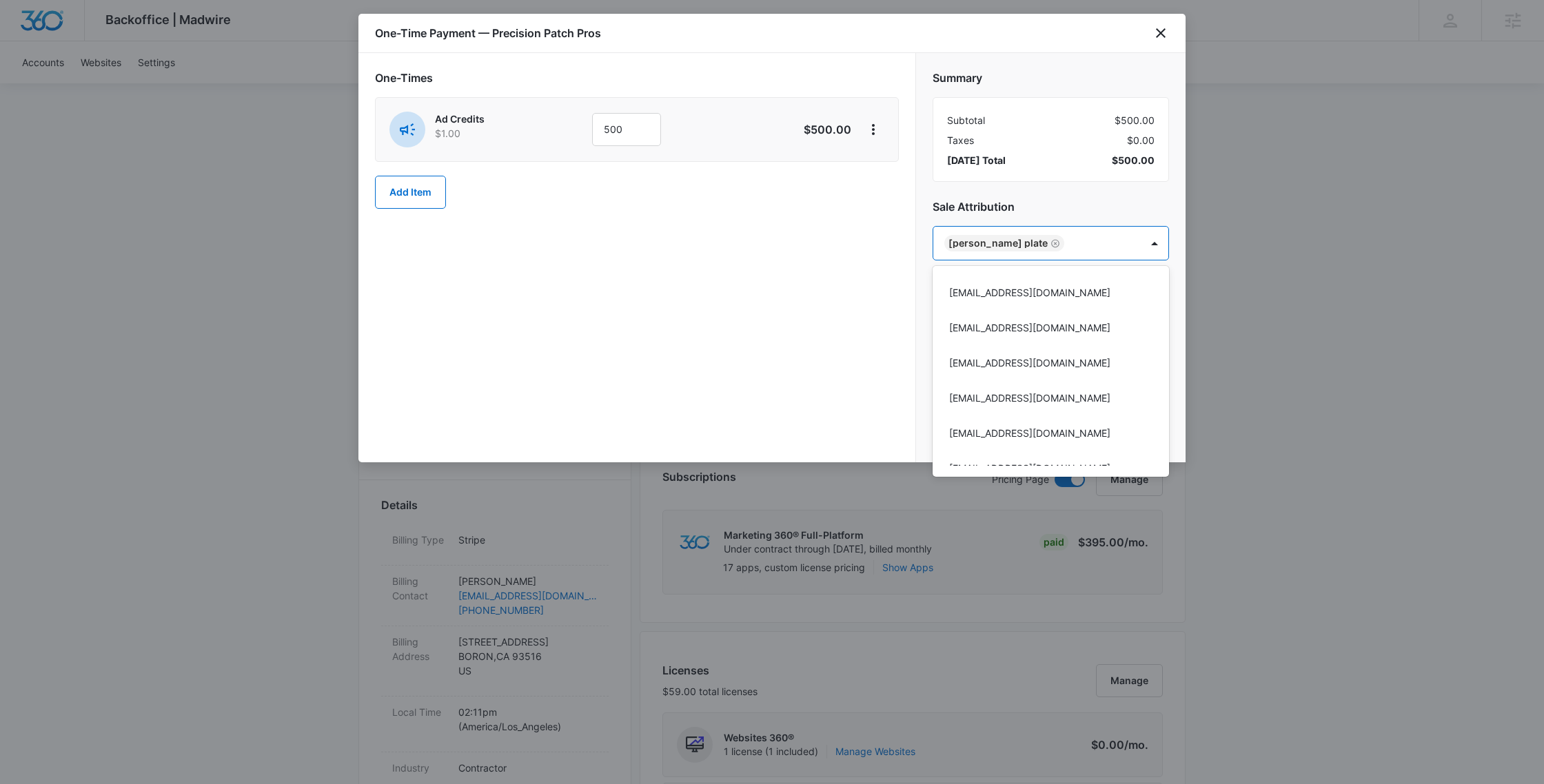
click at [698, 295] on div at bounding box center [772, 392] width 1544 height 784
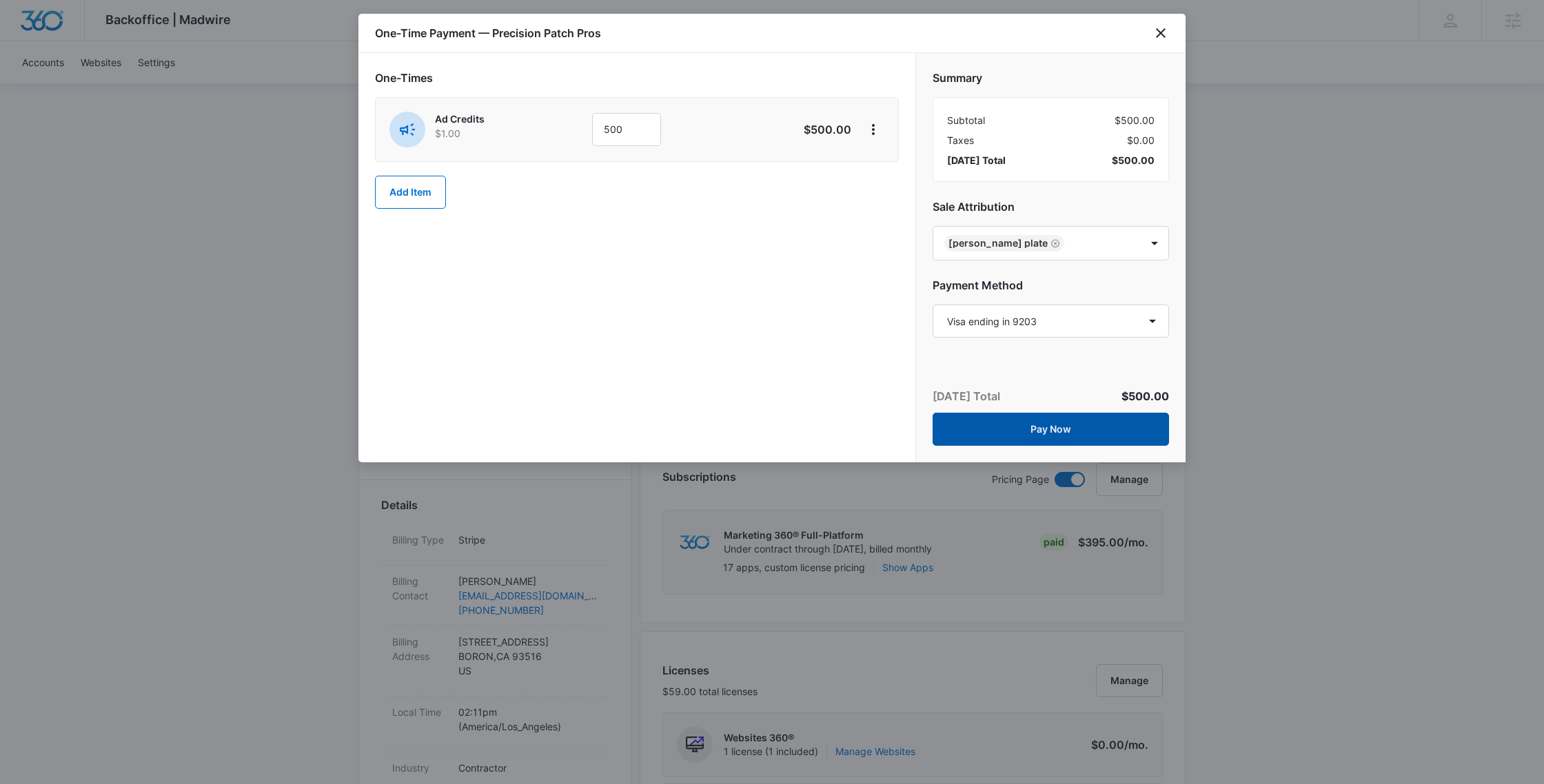
click at [1042, 437] on button "Pay Now" at bounding box center [1051, 429] width 236 height 33
